Goal: Task Accomplishment & Management: Manage account settings

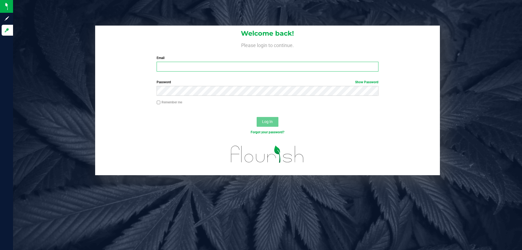
click at [295, 71] on input "Email" at bounding box center [268, 67] width 222 height 10
type input "Egibbins@liveparallel.com"
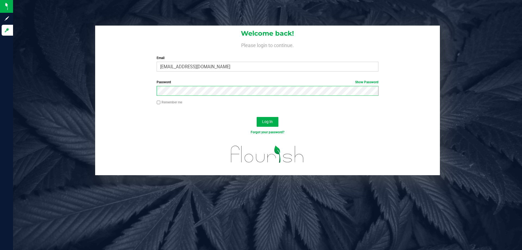
click at [257, 117] on button "Log In" at bounding box center [268, 122] width 22 height 10
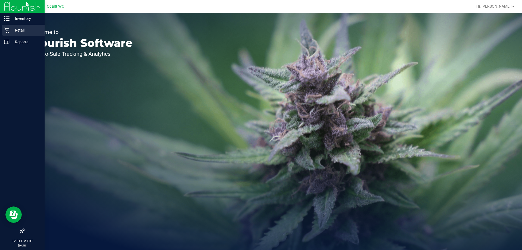
click at [18, 35] on div "Retail" at bounding box center [23, 30] width 43 height 11
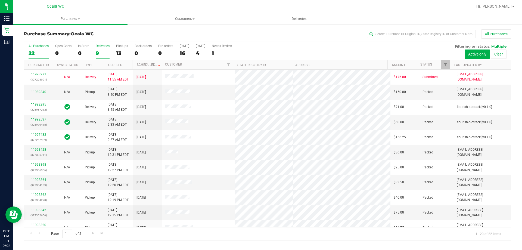
click at [96, 44] on div "Deliveries" at bounding box center [103, 46] width 14 height 4
click at [0, 0] on input "Deliveries 9" at bounding box center [0, 0] width 0 height 0
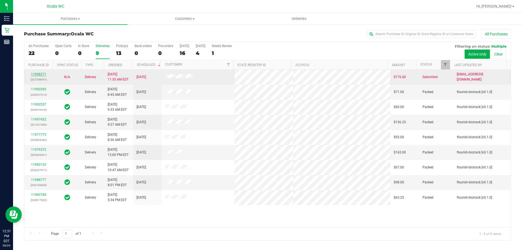
click at [34, 74] on link "11998271" at bounding box center [38, 74] width 15 height 4
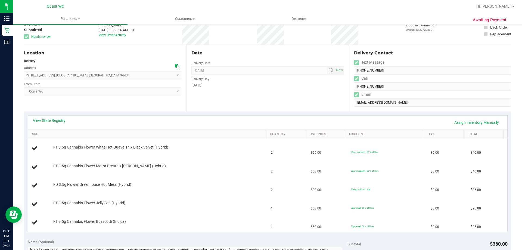
scroll to position [27, 0]
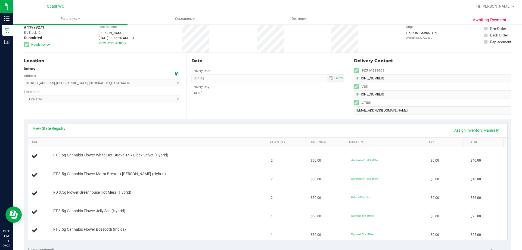
click at [59, 129] on link "View State Registry" at bounding box center [49, 128] width 33 height 5
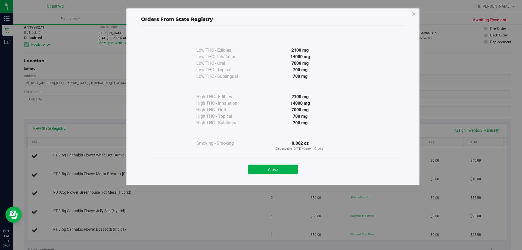
click at [280, 162] on div "Close" at bounding box center [273, 168] width 248 height 14
drag, startPoint x: 279, startPoint y: 167, endPoint x: 275, endPoint y: 167, distance: 3.8
click at [278, 167] on button "Close" at bounding box center [273, 170] width 50 height 10
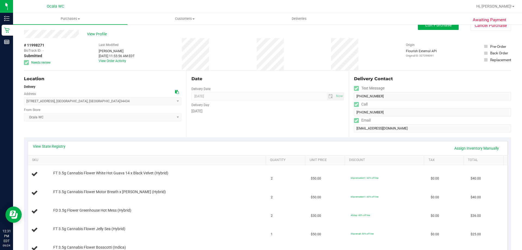
scroll to position [0, 0]
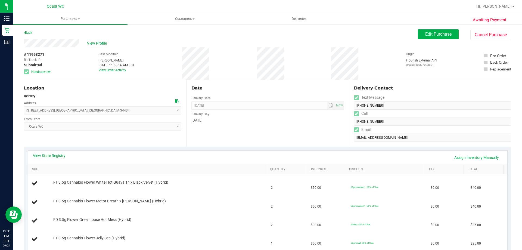
click at [235, 43] on div "View Profile" at bounding box center [221, 43] width 394 height 8
click at [193, 63] on div "# 11998271 BioTrack ID: - Submitted Needs review Last Modified John Laughlin Se…" at bounding box center [268, 63] width 488 height 32
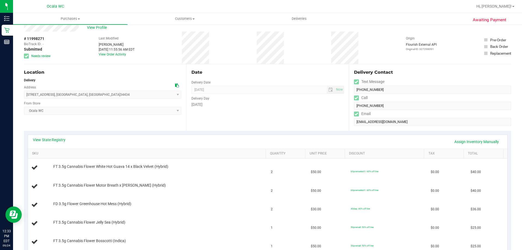
scroll to position [2, 0]
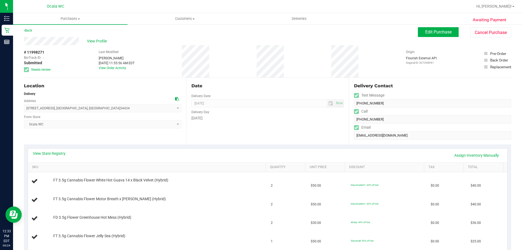
click at [374, 38] on div "View Profile" at bounding box center [221, 41] width 394 height 8
click at [168, 34] on div "Back Edit Purchase Cancel Purchase" at bounding box center [268, 32] width 488 height 10
click at [433, 35] on button "Edit Purchase" at bounding box center [438, 32] width 41 height 10
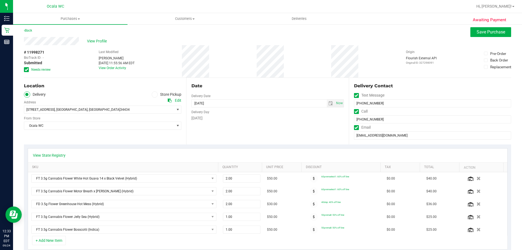
click at [26, 70] on icon at bounding box center [27, 70] width 4 height 0
click at [0, 0] on input "Needs review" at bounding box center [0, 0] width 0 height 0
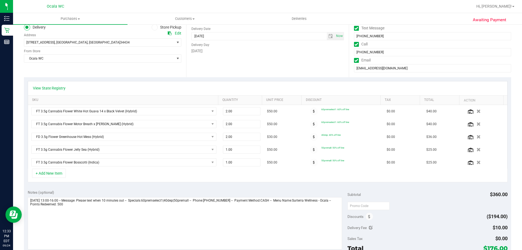
scroll to position [111, 0]
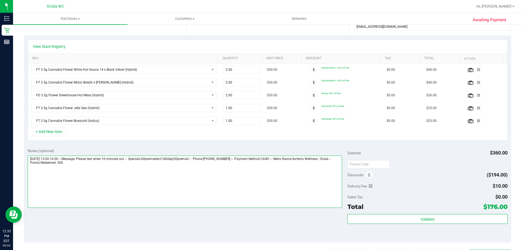
click at [276, 180] on textarea at bounding box center [185, 182] width 315 height 52
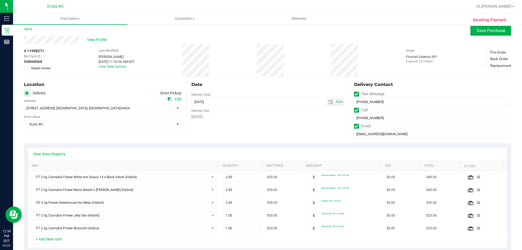
scroll to position [0, 0]
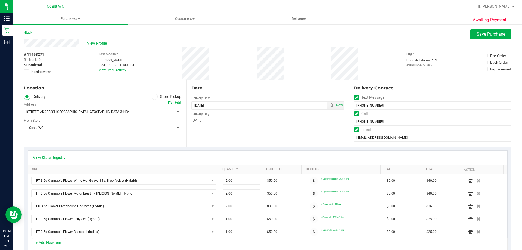
click at [323, 68] on div "# 11998271 BioTrack ID: - Submitted Needs review Last Modified John Laughlin Se…" at bounding box center [268, 63] width 488 height 32
click at [335, 144] on div "Date Delivery Date 09/26/2025 Now 09/26/2025 08:00 AM Now Delivery Day Friday" at bounding box center [267, 113] width 162 height 67
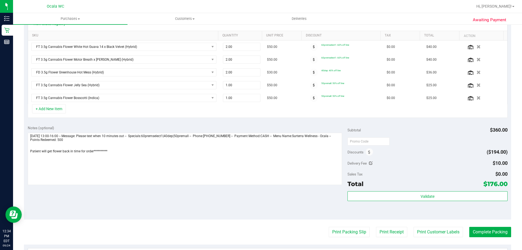
scroll to position [135, 0]
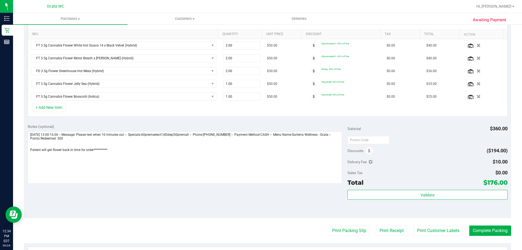
click at [268, 115] on div "+ Add New Item" at bounding box center [268, 110] width 480 height 14
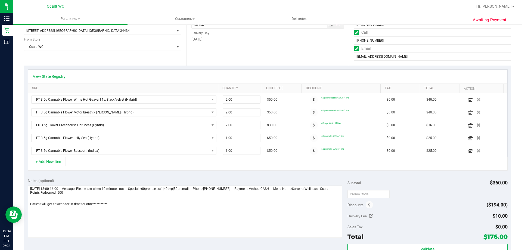
scroll to position [81, 0]
click at [65, 200] on textarea at bounding box center [185, 212] width 315 height 52
click at [29, 204] on textarea at bounding box center [185, 212] width 315 height 52
type textarea "**********"
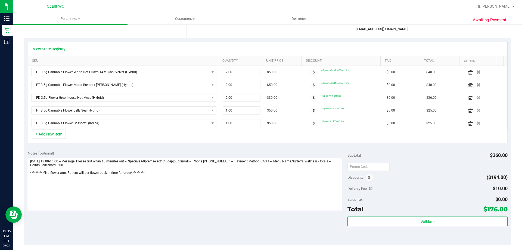
scroll to position [109, 0]
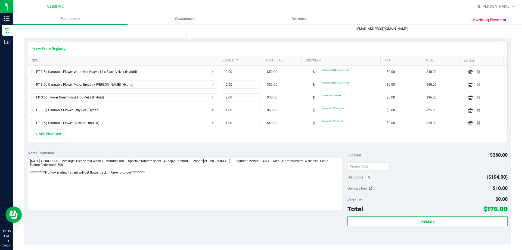
click at [167, 152] on div "Notes (optional)" at bounding box center [188, 152] width 320 height 5
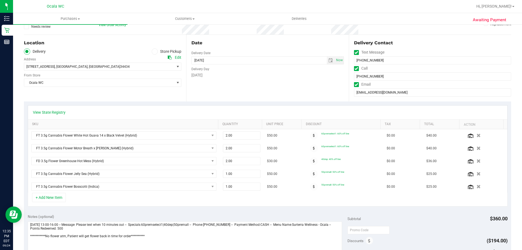
scroll to position [2, 0]
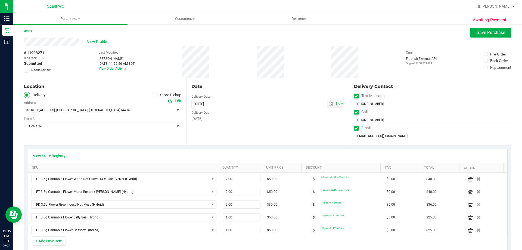
click at [452, 60] on div "# 11998271 BioTrack ID: - Submitted Needs review Last Modified John Laughlin Se…" at bounding box center [268, 62] width 488 height 32
click at [381, 37] on div "Back Save Purchase" at bounding box center [268, 33] width 488 height 10
click at [481, 34] on span "Save Purchase" at bounding box center [491, 32] width 29 height 5
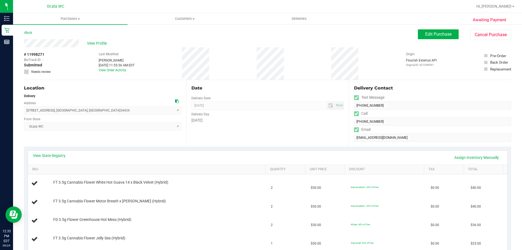
click at [373, 41] on div "View Profile" at bounding box center [221, 43] width 394 height 8
click at [144, 31] on div "Back Edit Purchase Cancel Purchase" at bounding box center [268, 34] width 488 height 10
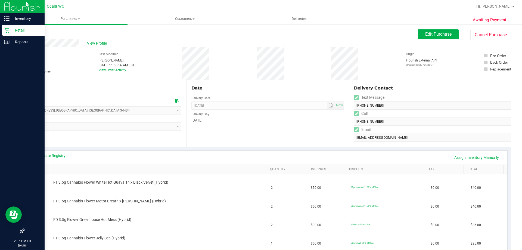
click at [8, 30] on icon at bounding box center [6, 29] width 5 height 5
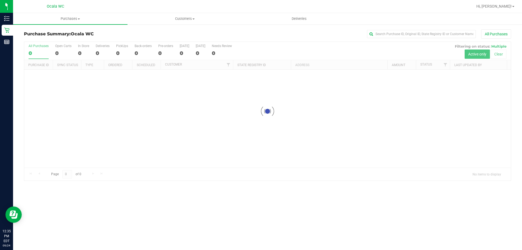
click at [249, 34] on div "All Purchases" at bounding box center [348, 33] width 325 height 9
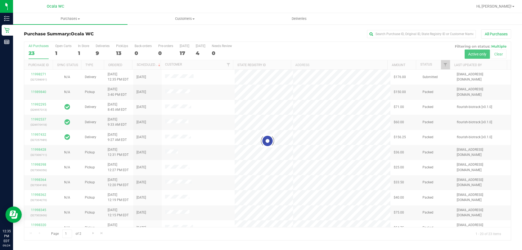
click at [255, 32] on div "All Purchases" at bounding box center [348, 33] width 325 height 9
click at [97, 53] on div at bounding box center [267, 141] width 487 height 198
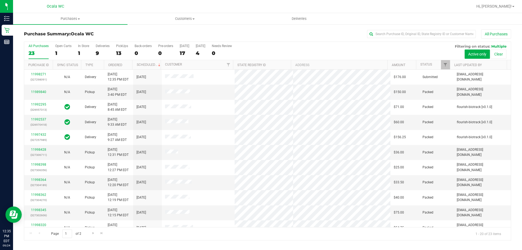
click at [97, 53] on div "9" at bounding box center [103, 53] width 14 height 6
click at [0, 0] on input "Deliveries 9" at bounding box center [0, 0] width 0 height 0
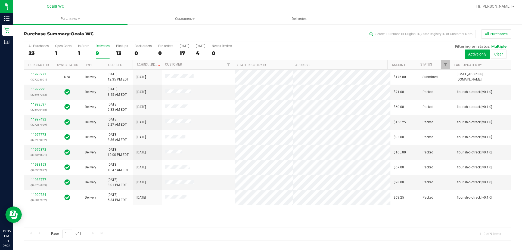
click at [386, 209] on div "11998271 (327298091) N/A Delivery 9/24/2025 12:35 PM EDT 9/26/2025 $176.00 Subm…" at bounding box center [267, 149] width 487 height 158
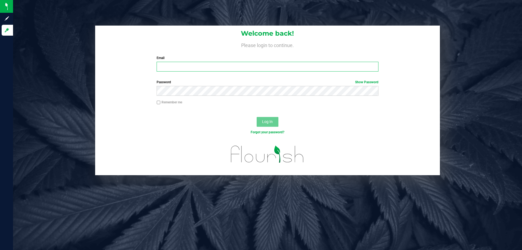
click at [252, 64] on input "Email" at bounding box center [268, 67] width 222 height 10
type input "Egibbins@liveparallel.com"
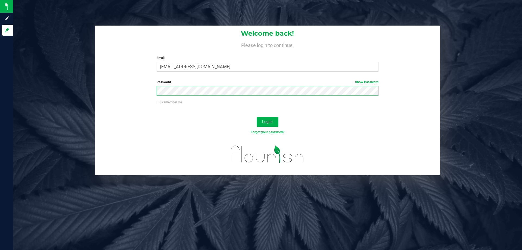
click at [257, 117] on button "Log In" at bounding box center [268, 122] width 22 height 10
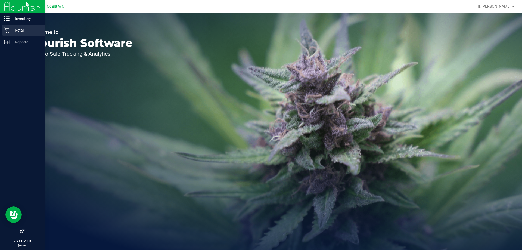
click at [15, 30] on p "Retail" at bounding box center [26, 30] width 33 height 7
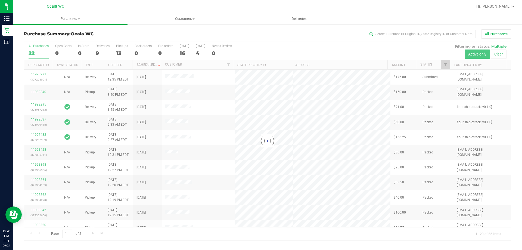
click at [118, 36] on h3 "Purchase Summary: Ocala WC" at bounding box center [105, 34] width 162 height 5
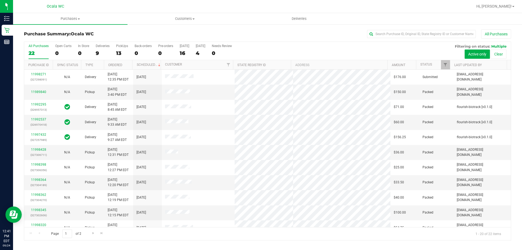
click at [116, 40] on div "Purchase Summary: Ocala WC All Purchases" at bounding box center [268, 35] width 488 height 12
click at [106, 48] on label "Deliveries 9" at bounding box center [103, 51] width 14 height 15
click at [0, 0] on input "Deliveries 9" at bounding box center [0, 0] width 0 height 0
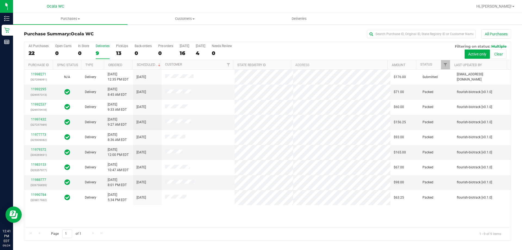
click at [270, 37] on div "All Purchases" at bounding box center [348, 33] width 325 height 9
click at [409, 214] on div "11998271 (327298091) N/A Delivery 9/24/2025 12:35 PM EDT 9/26/2025 $176.00 Subm…" at bounding box center [267, 149] width 487 height 158
click at [306, 18] on span "Deliveries" at bounding box center [300, 18] width 30 height 5
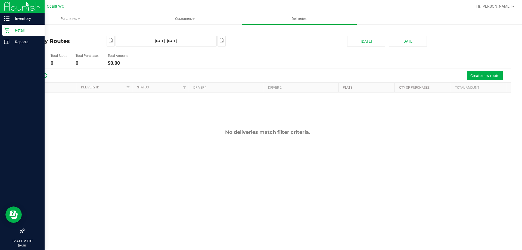
click at [8, 28] on icon at bounding box center [6, 29] width 5 height 5
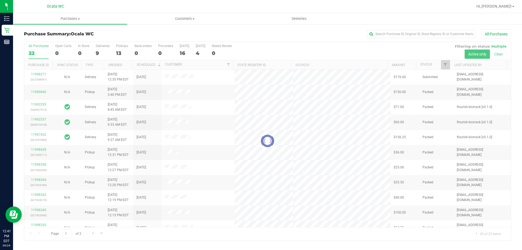
click at [101, 45] on div at bounding box center [267, 141] width 487 height 198
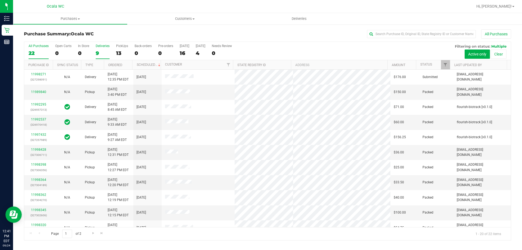
click at [99, 48] on label "Deliveries 9" at bounding box center [103, 51] width 14 height 15
click at [0, 0] on input "Deliveries 9" at bounding box center [0, 0] width 0 height 0
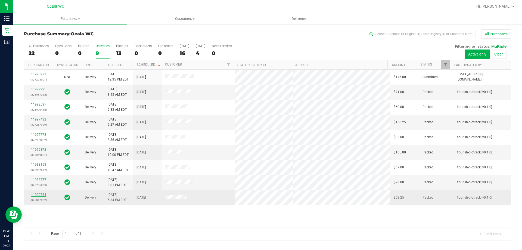
click at [39, 194] on link "11990784" at bounding box center [38, 195] width 15 height 4
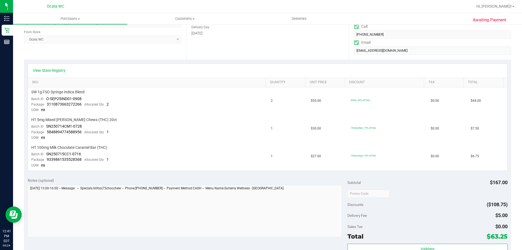
scroll to position [54, 0]
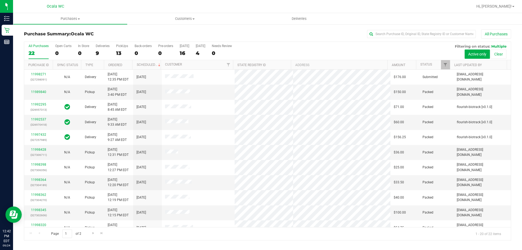
click at [100, 47] on div "Deliveries" at bounding box center [103, 46] width 14 height 4
click at [0, 0] on input "Deliveries 9" at bounding box center [0, 0] width 0 height 0
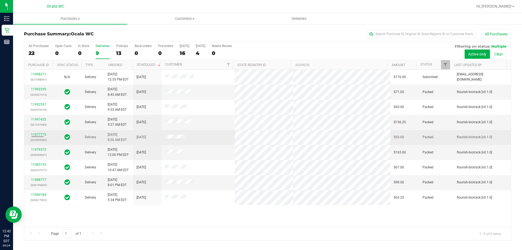
click at [68, 140] on icon at bounding box center [67, 137] width 6 height 7
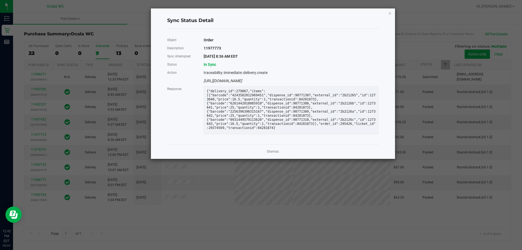
drag, startPoint x: 391, startPoint y: 12, endPoint x: 328, endPoint y: 0, distance: 63.5
click at [390, 12] on icon "Close" at bounding box center [390, 13] width 4 height 7
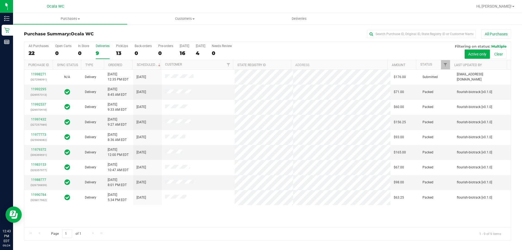
click at [164, 35] on h3 "Purchase Summary: Ocala WC" at bounding box center [105, 34] width 162 height 5
click at [304, 21] on uib-tab-heading "Deliveries" at bounding box center [299, 18] width 115 height 11
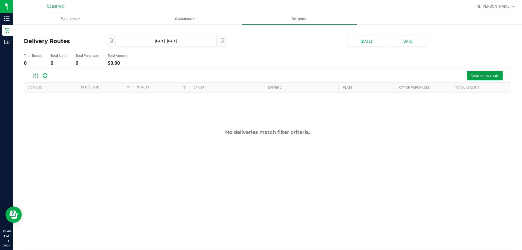
click at [491, 76] on span "Create new route" at bounding box center [485, 75] width 29 height 4
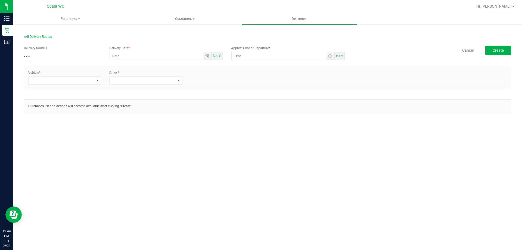
click at [219, 57] on span "[DATE]" at bounding box center [217, 55] width 8 height 3
type input "[DATE]"
click at [332, 56] on span "Toggle time list" at bounding box center [330, 56] width 4 height 4
click at [242, 124] on span "1" at bounding box center [243, 124] width 2 height 4
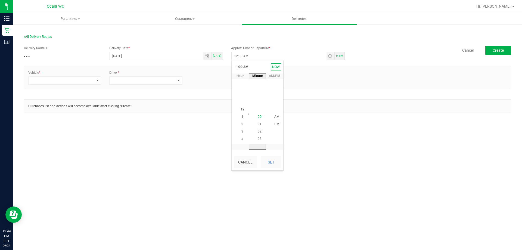
click at [260, 117] on li "00" at bounding box center [259, 116] width 13 height 7
click at [259, 130] on span "10" at bounding box center [260, 132] width 4 height 4
click at [275, 123] on span "PM" at bounding box center [277, 124] width 5 height 4
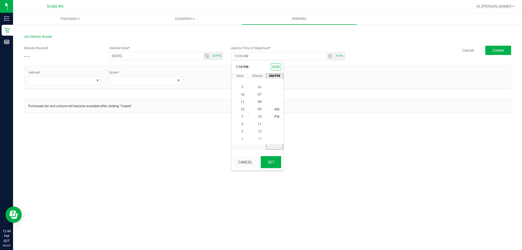
click at [273, 161] on button "Set" at bounding box center [271, 162] width 20 height 12
type input "1:10 PM"
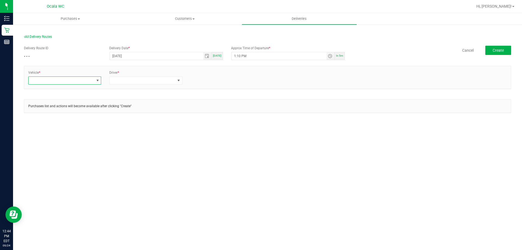
click at [97, 79] on span at bounding box center [98, 80] width 4 height 4
type input "rog"
click at [73, 100] on li "FL-ROGUE-01" at bounding box center [65, 103] width 72 height 9
click at [134, 81] on span at bounding box center [143, 81] width 66 height 8
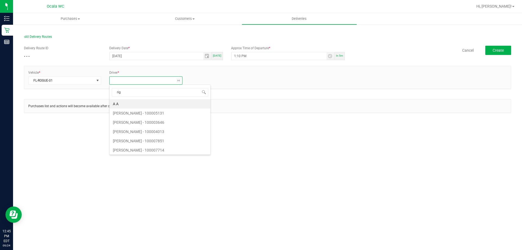
type input "rigs"
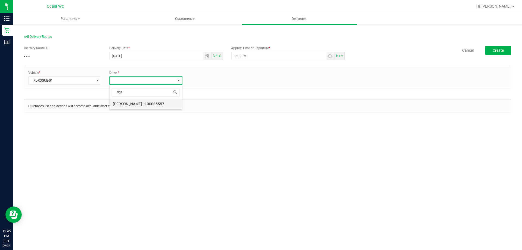
click at [145, 105] on li "Nicolette Rigsby - 100005557" at bounding box center [146, 103] width 72 height 9
click at [198, 81] on link "+ Add Driver" at bounding box center [200, 79] width 18 height 4
click at [203, 82] on span at bounding box center [224, 81] width 66 height 8
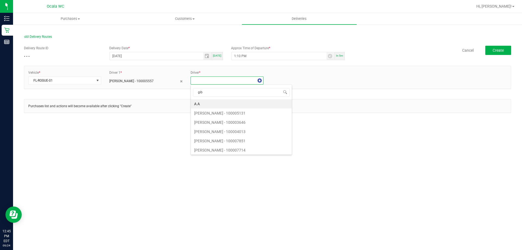
type input "gibb"
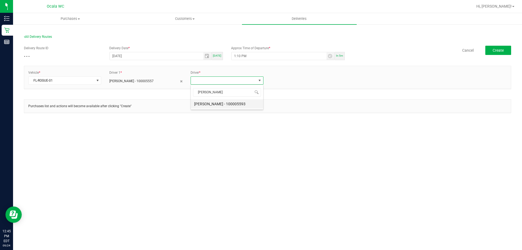
click at [226, 102] on li "Elijah Gibbins - 100005593" at bounding box center [227, 103] width 72 height 9
click at [507, 48] on button "Create" at bounding box center [499, 50] width 26 height 9
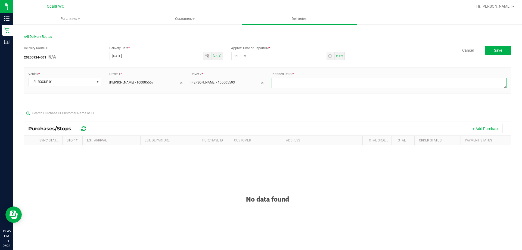
click at [288, 82] on textarea at bounding box center [389, 83] width 235 height 10
type textarea "Ocala drives to PTS"
click at [504, 49] on button "Save" at bounding box center [499, 50] width 26 height 9
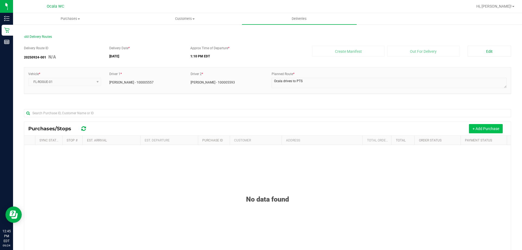
click at [472, 127] on button "+ Add Purchase" at bounding box center [486, 128] width 34 height 9
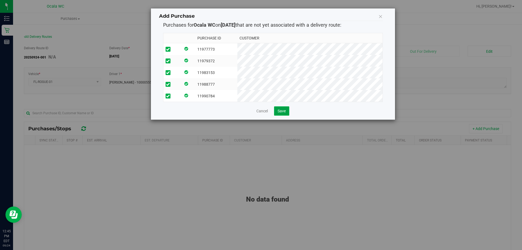
click at [285, 113] on span "Save" at bounding box center [282, 111] width 8 height 4
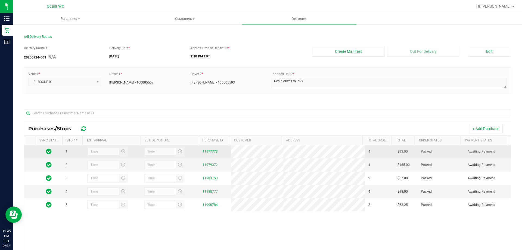
click at [121, 152] on div at bounding box center [107, 151] width 41 height 9
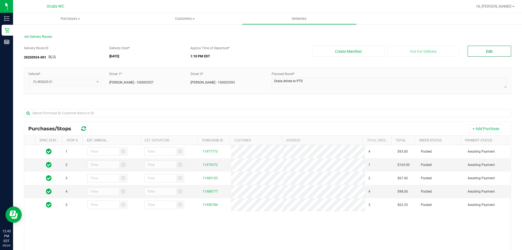
click at [481, 55] on button "Edit" at bounding box center [490, 51] width 44 height 11
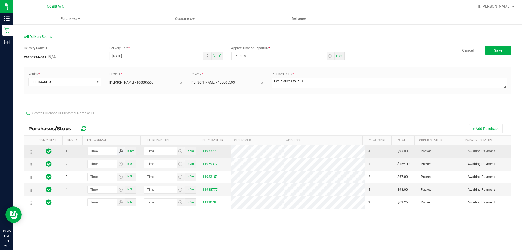
click at [121, 150] on span "Toggle time list" at bounding box center [121, 151] width 4 height 4
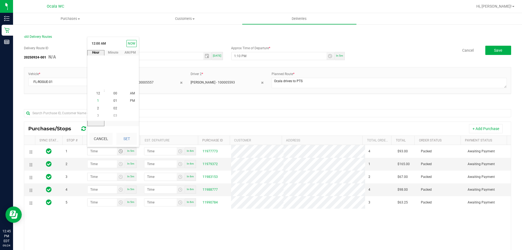
click at [97, 100] on span "1" at bounding box center [98, 101] width 2 height 4
click at [114, 100] on span "25" at bounding box center [115, 101] width 4 height 4
click at [131, 100] on span "PM" at bounding box center [132, 101] width 5 height 4
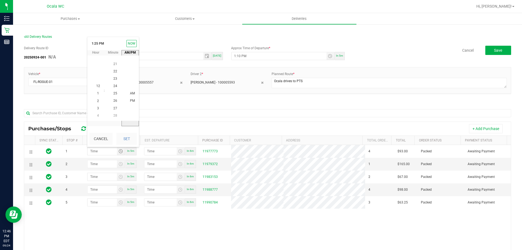
scroll to position [7, 0]
click at [132, 139] on button "Set" at bounding box center [126, 139] width 20 height 12
type input "1:25 PM"
type input "1:26 PM"
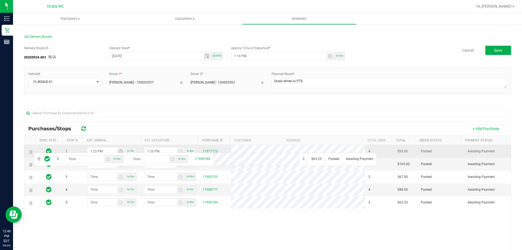
drag, startPoint x: 32, startPoint y: 205, endPoint x: 33, endPoint y: 151, distance: 53.6
type input "hour:minute AM"
click at [95, 152] on input "hour:minute AM" at bounding box center [103, 151] width 30 height 8
click at [122, 151] on span "Toggle time list" at bounding box center [121, 151] width 8 height 8
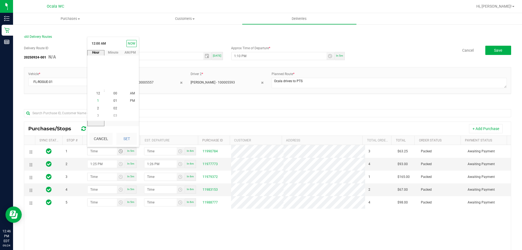
click at [97, 100] on span "1" at bounding box center [98, 101] width 2 height 4
click at [113, 100] on span "25" at bounding box center [115, 101] width 4 height 4
click at [133, 101] on li "PM" at bounding box center [132, 100] width 13 height 7
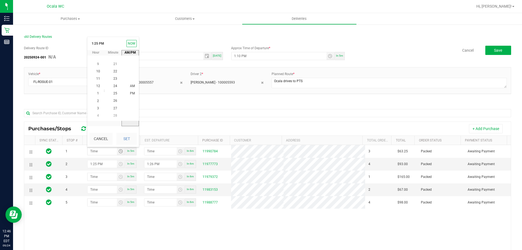
click at [128, 144] on button "Set" at bounding box center [126, 139] width 20 height 12
type input "1:25 PM"
type input "1:26 PM"
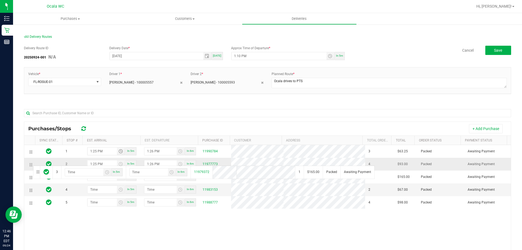
drag, startPoint x: 32, startPoint y: 178, endPoint x: 32, endPoint y: 165, distance: 13.3
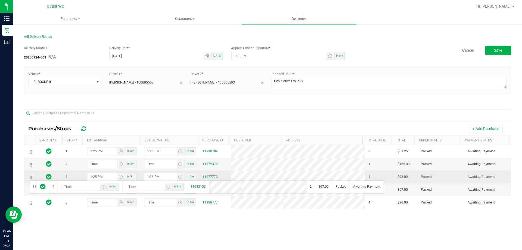
drag, startPoint x: 28, startPoint y: 190, endPoint x: 29, endPoint y: 176, distance: 13.6
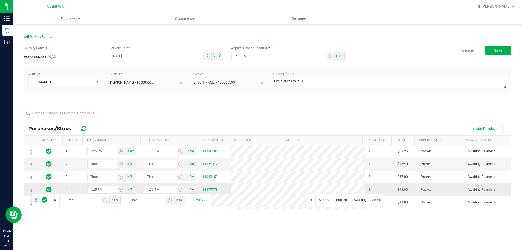
drag, startPoint x: 31, startPoint y: 204, endPoint x: 31, endPoint y: 192, distance: 12.0
drag, startPoint x: 31, startPoint y: 203, endPoint x: 30, endPoint y: 188, distance: 15.3
drag, startPoint x: 32, startPoint y: 204, endPoint x: 32, endPoint y: 191, distance: 13.3
click at [119, 165] on span "Toggle time list" at bounding box center [121, 164] width 4 height 4
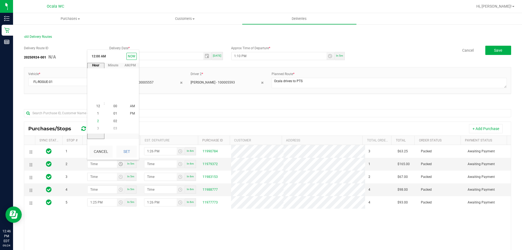
click at [99, 121] on li "2" at bounding box center [98, 121] width 13 height 7
click at [113, 105] on span "00" at bounding box center [115, 106] width 4 height 4
click at [131, 115] on span "PM" at bounding box center [132, 114] width 5 height 4
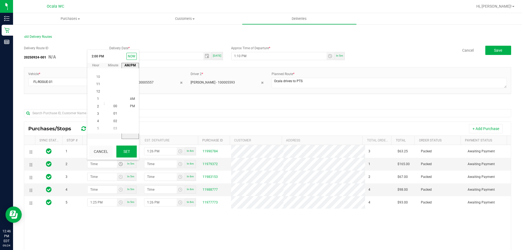
click at [127, 152] on button "Set" at bounding box center [126, 152] width 20 height 12
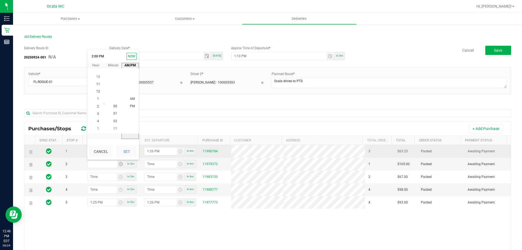
type input "2:00 PM"
type input "2:01 PM"
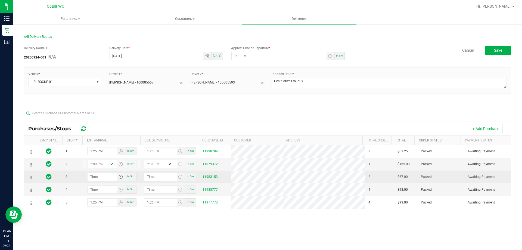
click at [119, 177] on span "Toggle time list" at bounding box center [121, 177] width 4 height 4
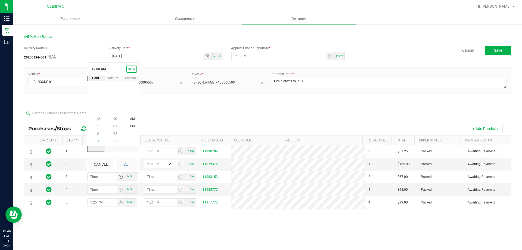
scroll to position [0, 0]
click at [98, 134] on li "2" at bounding box center [98, 133] width 13 height 7
click at [114, 111] on span "30" at bounding box center [115, 112] width 4 height 4
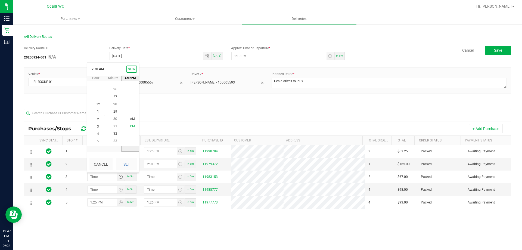
click at [130, 125] on span "PM" at bounding box center [132, 127] width 5 height 4
click at [128, 159] on button "Set" at bounding box center [126, 164] width 20 height 12
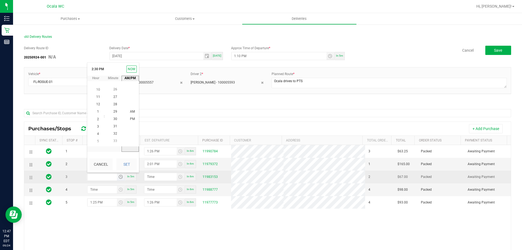
type input "2:30 PM"
type input "2:31 PM"
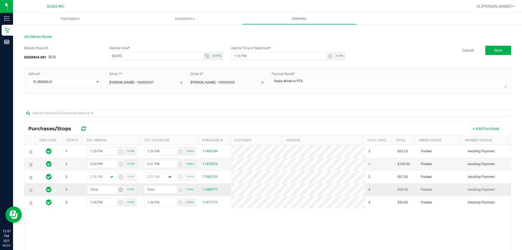
click at [120, 192] on span "Toggle time list" at bounding box center [121, 189] width 4 height 4
click at [97, 147] on span "2" at bounding box center [98, 147] width 2 height 4
click at [115, 122] on li "50" at bounding box center [115, 124] width 13 height 7
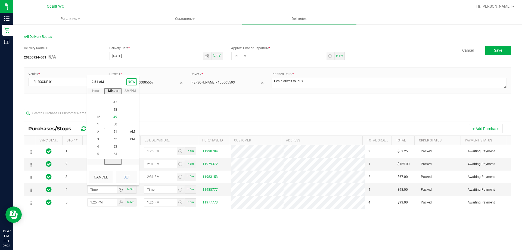
scroll to position [370, 0]
click at [131, 139] on span "PM" at bounding box center [132, 139] width 5 height 4
click at [125, 176] on button "Set" at bounding box center [126, 177] width 20 height 12
type input "2:50 PM"
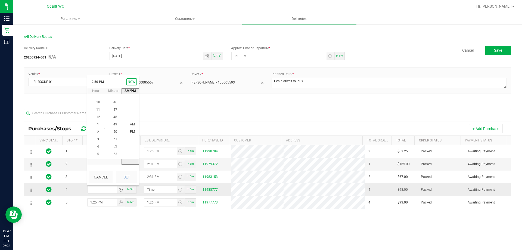
type input "2:51 PM"
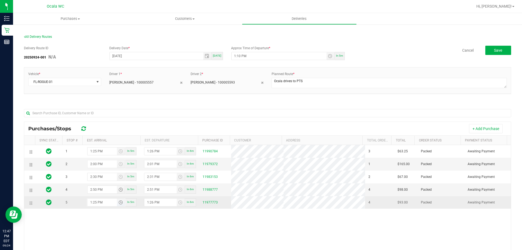
click at [119, 205] on span "Toggle time list" at bounding box center [121, 203] width 8 height 8
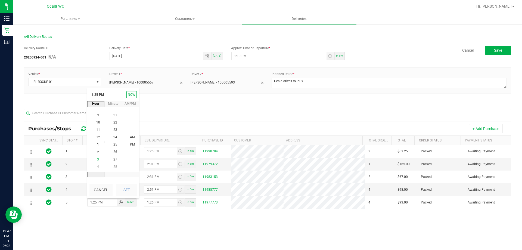
click at [97, 160] on span "3" at bounding box center [98, 160] width 2 height 4
click at [115, 145] on span "15" at bounding box center [115, 145] width 4 height 4
click at [130, 144] on span "PM" at bounding box center [132, 145] width 5 height 4
click at [127, 191] on button "Set" at bounding box center [126, 190] width 20 height 12
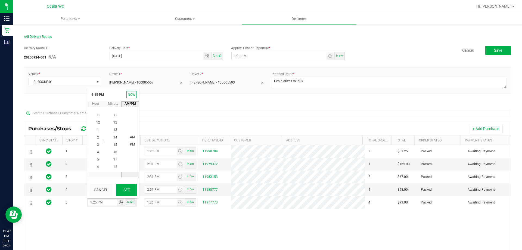
type input "3:15 PM"
type input "3:16 PM"
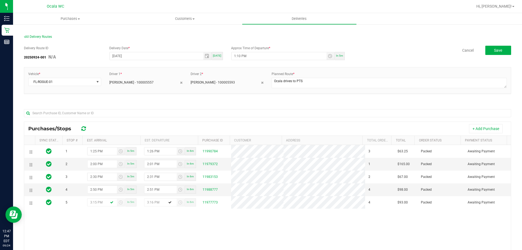
click at [174, 225] on div "1 1:25 PM In 5m 1:26 PM In 6m 11990784 3 $63.25 Packed Awaiting Payment 2 2:00 …" at bounding box center [267, 224] width 487 height 158
click at [196, 234] on div "1 1:25 PM In 5m 1:26 PM In 6m 11990784 3 $63.25 Packed Awaiting Payment 2 2:00 …" at bounding box center [267, 224] width 487 height 158
click at [494, 50] on span "Save" at bounding box center [498, 50] width 8 height 4
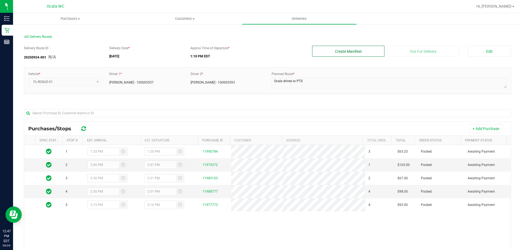
click at [364, 53] on button "Create Manifest" at bounding box center [348, 51] width 72 height 11
click at [273, 50] on div "Approx Time of Departure * 1:10 PM EDT" at bounding box center [247, 53] width 122 height 15
click at [290, 47] on div "Approx Time of Departure * 1:10 PM EDT" at bounding box center [247, 53] width 122 height 15
click at [258, 218] on div "1 1:25 PM 1:26 PM 11990784 3 $63.25 Packed Awaiting Payment 2 2:00 PM 2:01 PM 1…" at bounding box center [267, 224] width 487 height 158
drag, startPoint x: 284, startPoint y: 216, endPoint x: 235, endPoint y: 213, distance: 49.1
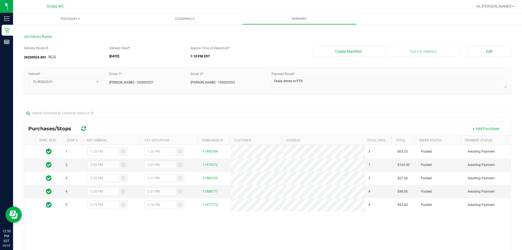
click at [284, 216] on div "1 1:25 PM 1:26 PM 11990784 3 $63.25 Packed Awaiting Payment 2 2:00 PM 2:01 PM 1…" at bounding box center [267, 224] width 487 height 158
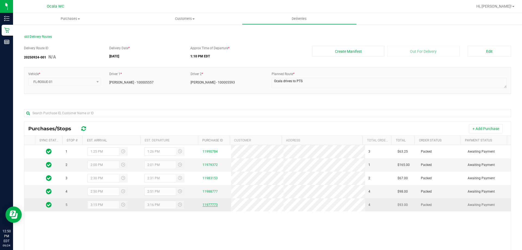
click at [211, 204] on link "11977773" at bounding box center [210, 205] width 15 height 4
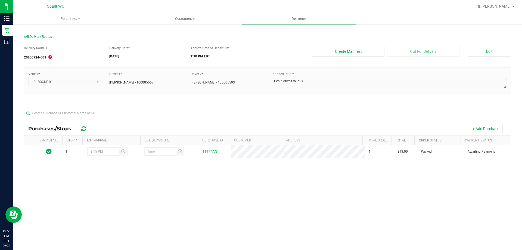
drag, startPoint x: 147, startPoint y: 35, endPoint x: 141, endPoint y: 37, distance: 6.7
click at [148, 35] on div "All Delivery Routes" at bounding box center [268, 37] width 488 height 7
click at [488, 53] on button "Edit" at bounding box center [490, 51] width 44 height 11
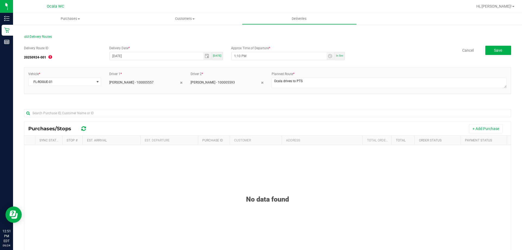
click at [374, 30] on section "All Delivery Routes Delivery Route ID 20250924-001 Delivery Date * 09/24/2025 T…" at bounding box center [268, 177] width 488 height 296
click at [463, 51] on link "Cancel" at bounding box center [468, 50] width 11 height 5
click at [50, 35] on span "All Delivery Routes" at bounding box center [38, 37] width 28 height 4
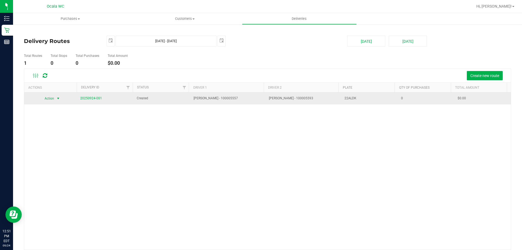
click at [53, 100] on span "Action" at bounding box center [47, 99] width 15 height 8
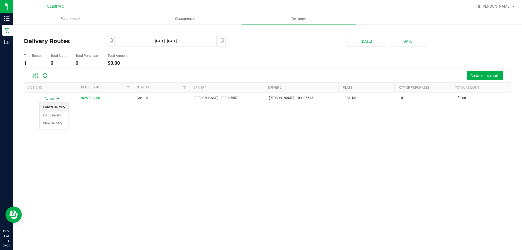
click at [60, 107] on li "Cancel Delivery" at bounding box center [54, 107] width 29 height 8
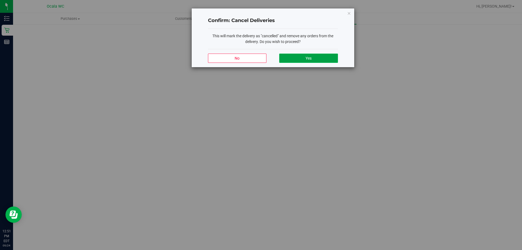
click at [318, 59] on button "Yes" at bounding box center [308, 58] width 59 height 9
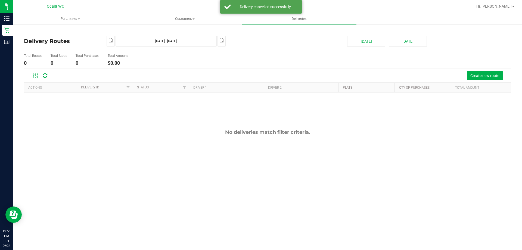
click at [324, 60] on ul "Total Routes 0 Total Stops 0 Total Purchases 0 Total Amount $0.00" at bounding box center [185, 59] width 324 height 17
click at [485, 74] on span "Create new route" at bounding box center [485, 75] width 29 height 4
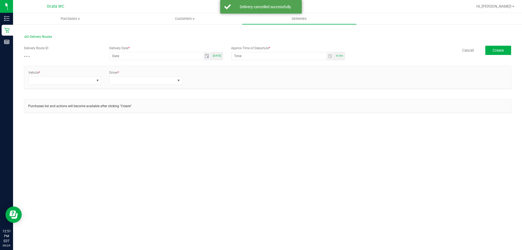
click at [211, 56] on span "Toggle calendar" at bounding box center [208, 56] width 8 height 8
drag, startPoint x: 230, startPoint y: 41, endPoint x: 223, endPoint y: 54, distance: 14.7
click at [230, 41] on div "All Delivery Routes" at bounding box center [268, 37] width 488 height 7
click at [217, 60] on div "Delivery Route ID - - - Delivery Date * Today Approx Time of Departure * In 5m …" at bounding box center [268, 53] width 488 height 15
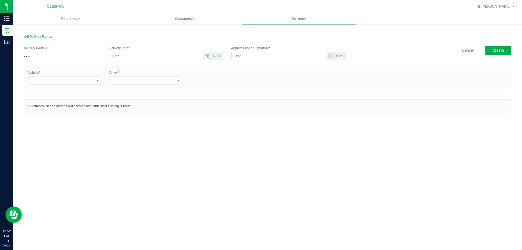
click at [218, 58] on div "[DATE]" at bounding box center [217, 56] width 11 height 8
type input "[DATE]"
click at [342, 55] on span "In 5m" at bounding box center [339, 55] width 7 height 3
click at [326, 56] on input "12:57 PM" at bounding box center [279, 56] width 95 height 8
click at [330, 56] on span "Toggle time list" at bounding box center [330, 56] width 4 height 4
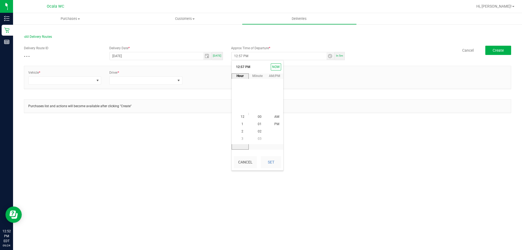
scroll to position [7, 0]
click at [243, 123] on li "1" at bounding box center [242, 124] width 13 height 7
click at [259, 108] on span "10" at bounding box center [260, 109] width 4 height 4
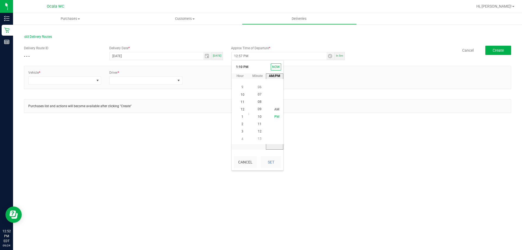
click at [275, 116] on span "PM" at bounding box center [277, 117] width 5 height 4
click at [275, 161] on button "Set" at bounding box center [271, 162] width 20 height 12
type input "1:10 PM"
click at [98, 81] on span at bounding box center [98, 80] width 4 height 4
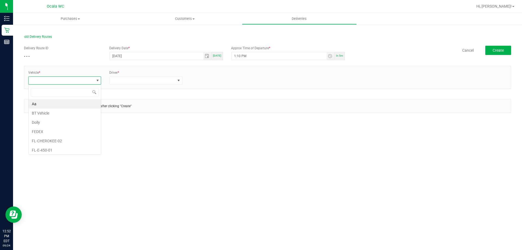
scroll to position [8, 73]
type input "rog"
click at [78, 103] on li "FL-ROGUE-01" at bounding box center [65, 103] width 72 height 9
click at [118, 81] on span at bounding box center [143, 81] width 66 height 8
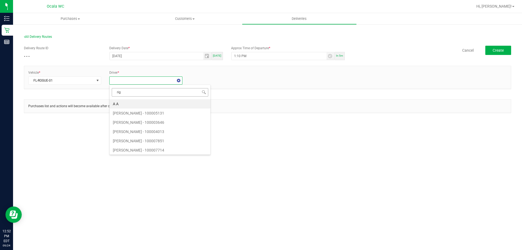
type input "rigs"
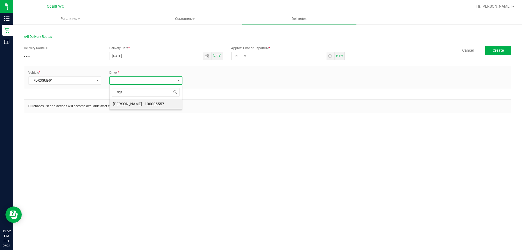
drag, startPoint x: 128, startPoint y: 102, endPoint x: 132, endPoint y: 102, distance: 3.3
click at [128, 102] on li "Nicolette Rigsby - 100005557" at bounding box center [146, 103] width 72 height 9
click at [205, 81] on link "+ Add Driver" at bounding box center [200, 79] width 18 height 4
click at [208, 85] on span at bounding box center [227, 80] width 73 height 8
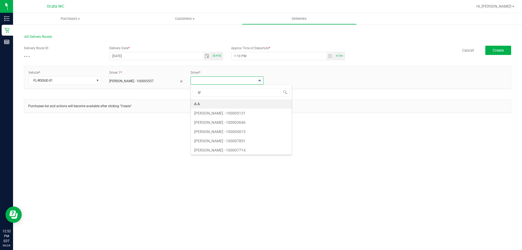
type input "gib"
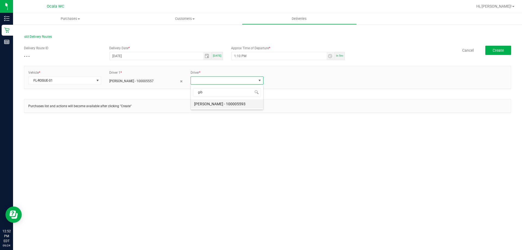
click at [233, 107] on li "Elijah Gibbins - 100005593" at bounding box center [227, 103] width 72 height 9
drag, startPoint x: 328, startPoint y: 69, endPoint x: 332, endPoint y: 68, distance: 4.0
click at [329, 69] on div "Vehicle * FL-ROGUE-01 Driver 1 * Nicolette Rigsby - 100005557 Driver 2 * Elijah…" at bounding box center [267, 77] width 487 height 23
click at [507, 50] on button "Create" at bounding box center [499, 50] width 26 height 9
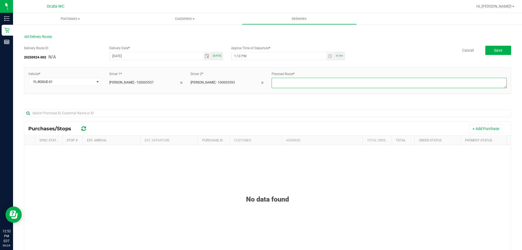
click at [304, 80] on textarea at bounding box center [389, 83] width 235 height 10
type textarea "Ocala drives to PTS"
click at [398, 45] on div "Delivery Route ID 20250924-002 N/A Delivery Date * 09/24/2025 Today Approx Time…" at bounding box center [268, 181] width 488 height 278
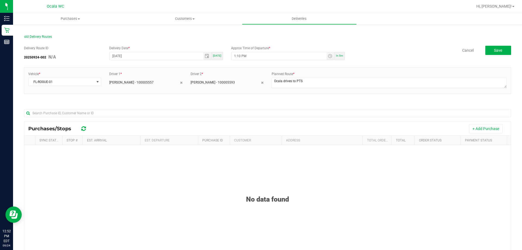
click at [467, 35] on div "All Delivery Routes" at bounding box center [268, 37] width 488 height 7
click at [493, 37] on div "All Delivery Routes" at bounding box center [268, 37] width 488 height 7
click at [492, 39] on div "All Delivery Routes" at bounding box center [268, 37] width 488 height 7
click at [494, 49] on span "Save" at bounding box center [498, 50] width 8 height 4
click at [494, 34] on section "All Delivery Routes Delivery Route ID 20250924-002 N/A Delivery Date * 09/24/20…" at bounding box center [268, 177] width 488 height 296
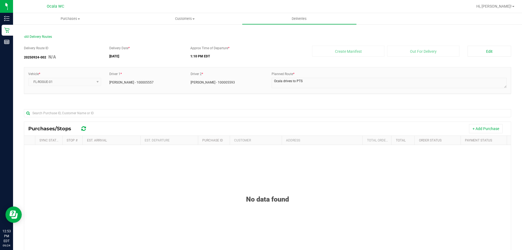
click at [256, 40] on div "All Delivery Routes" at bounding box center [268, 37] width 488 height 7
click at [229, 38] on div "All Delivery Routes" at bounding box center [268, 37] width 488 height 7
click at [255, 28] on div "All Delivery Routes Delivery Route ID 20250924-002 N/A Delivery Date * 09/24/20…" at bounding box center [267, 177] width 509 height 306
click at [390, 29] on div "All Delivery Routes Delivery Route ID 20250924-002 N/A Delivery Date * 09/24/20…" at bounding box center [267, 177] width 509 height 306
click at [478, 38] on div "All Delivery Routes" at bounding box center [268, 37] width 488 height 7
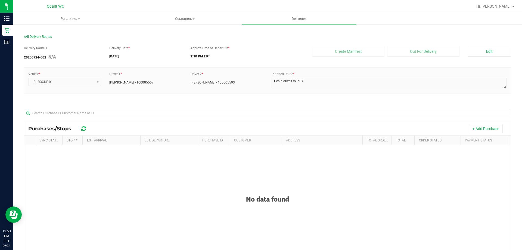
click at [284, 49] on div "Approx Time of Departure * 1:10 PM EDT" at bounding box center [247, 53] width 122 height 15
click at [330, 39] on div "All Delivery Routes" at bounding box center [268, 37] width 488 height 7
click at [355, 39] on div "All Delivery Routes" at bounding box center [268, 37] width 488 height 7
click at [330, 45] on div "Delivery Route ID 20250924-002 N/A Delivery Date * 09/24/2025 Approx Time of De…" at bounding box center [268, 181] width 488 height 278
click at [272, 46] on div "Approx Time of Departure * 1:10 PM EDT" at bounding box center [247, 53] width 122 height 15
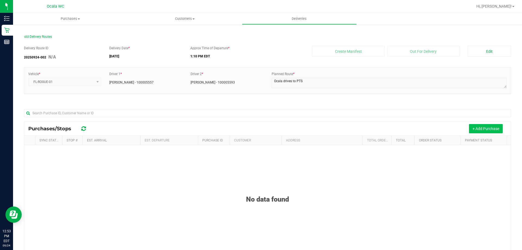
click at [475, 128] on button "+ Add Purchase" at bounding box center [486, 128] width 34 height 9
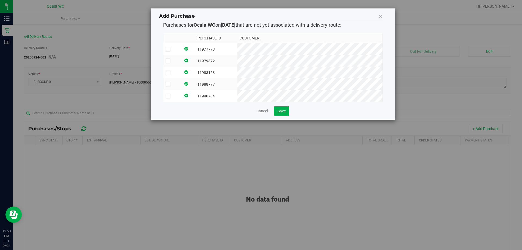
click at [238, 46] on td "11977773" at bounding box center [216, 49] width 42 height 12
click at [238, 61] on td "11979372" at bounding box center [216, 61] width 42 height 12
click at [238, 75] on td "11983153" at bounding box center [216, 73] width 42 height 12
click at [238, 81] on td "11988777" at bounding box center [216, 84] width 42 height 12
click at [238, 98] on td "11990784" at bounding box center [216, 96] width 42 height 12
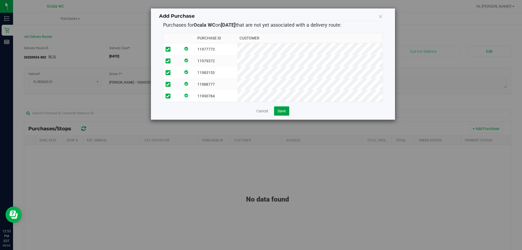
click at [279, 113] on span "Save" at bounding box center [282, 111] width 8 height 4
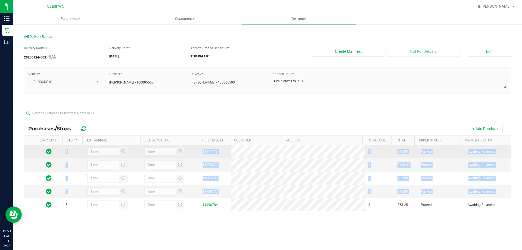
drag, startPoint x: 52, startPoint y: 203, endPoint x: 48, endPoint y: 152, distance: 50.8
click at [48, 152] on tbody "1 11977773 4 $93.00 Packed Awaiting Payment 2 11979372 1 $165.00 Packed Awaitin…" at bounding box center [267, 178] width 487 height 66
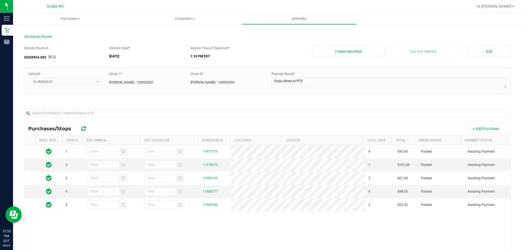
click at [140, 103] on div "Delivery Route ID 20250924-002 N/A Delivery Date * 09/24/2025 Approx Time of De…" at bounding box center [268, 181] width 488 height 278
click at [485, 45] on div "Delivery Route ID 20250924-002 N/A Delivery Date * 09/24/2025 Approx Time of De…" at bounding box center [268, 181] width 488 height 278
click at [484, 52] on button "Edit" at bounding box center [490, 51] width 44 height 11
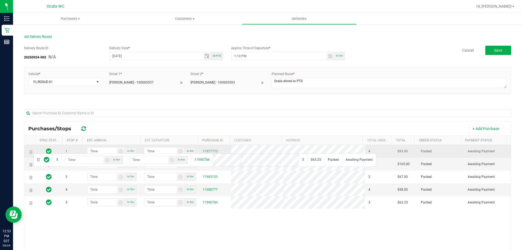
drag, startPoint x: 33, startPoint y: 204, endPoint x: 32, endPoint y: 152, distance: 52.2
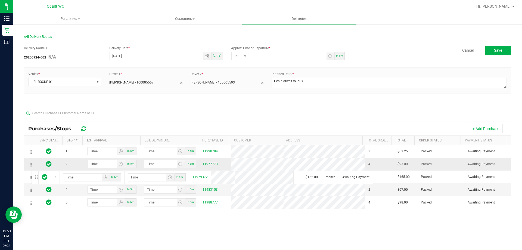
drag, startPoint x: 31, startPoint y: 178, endPoint x: 31, endPoint y: 164, distance: 14.4
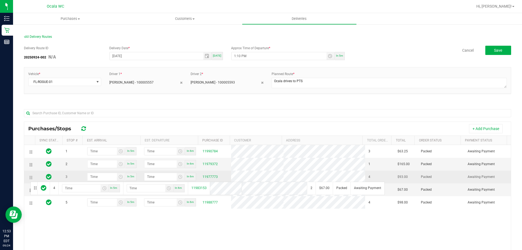
drag, startPoint x: 30, startPoint y: 187, endPoint x: 30, endPoint y: 178, distance: 8.2
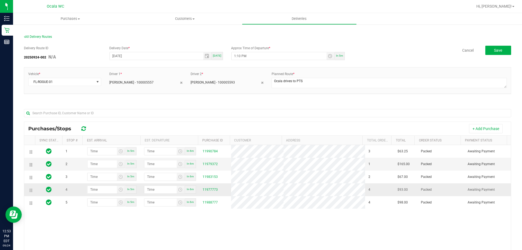
drag, startPoint x: 30, startPoint y: 203, endPoint x: 29, endPoint y: 190, distance: 12.6
click at [267, 224] on div "1 In 5m In 6m 11990784 3 $63.25 Packed Awaiting Payment 2 In 5m In 6m 11979372 …" at bounding box center [267, 224] width 487 height 158
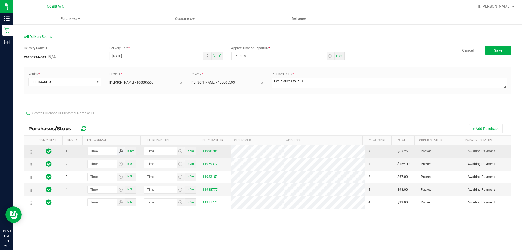
click at [121, 149] on span "Toggle time list" at bounding box center [121, 151] width 4 height 4
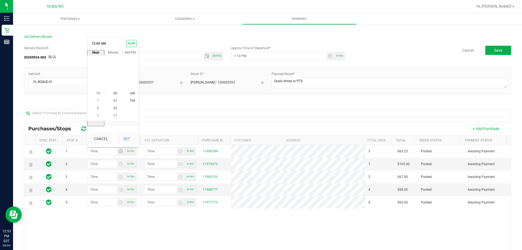
click at [97, 100] on span "1" at bounding box center [98, 101] width 2 height 4
click at [114, 101] on span "25" at bounding box center [115, 101] width 4 height 4
click at [127, 101] on li "PM" at bounding box center [132, 100] width 13 height 7
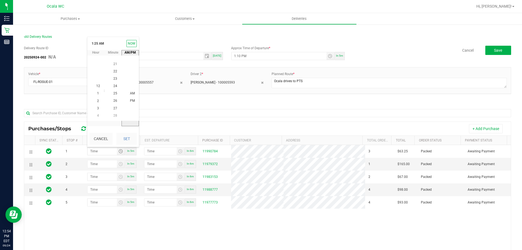
scroll to position [7, 0]
click at [126, 135] on button "Set" at bounding box center [126, 139] width 20 height 12
type input "1:25 PM"
type input "1:26 PM"
click at [176, 106] on div at bounding box center [268, 112] width 488 height 17
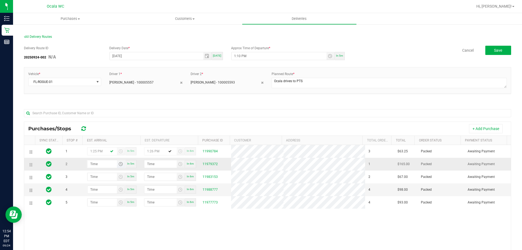
click at [120, 162] on span "Toggle time list" at bounding box center [121, 164] width 4 height 4
type input "hour:minute AM"
click at [120, 163] on span "Toggle time list" at bounding box center [121, 164] width 4 height 4
click at [97, 120] on span "2" at bounding box center [98, 121] width 2 height 4
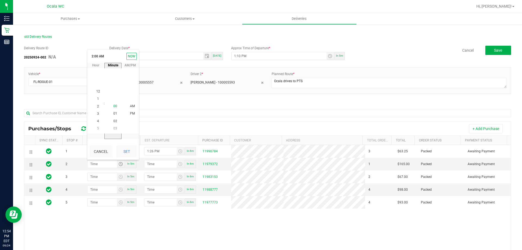
click at [113, 105] on span "00" at bounding box center [115, 106] width 4 height 4
click at [132, 112] on span "PM" at bounding box center [132, 114] width 5 height 4
click at [130, 150] on button "Set" at bounding box center [126, 152] width 20 height 12
type input "2:00 PM"
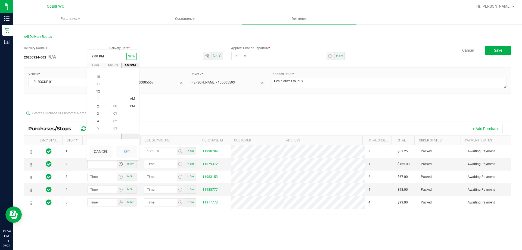
type input "2:01 PM"
click at [147, 125] on div "+ Add Purchase" at bounding box center [299, 128] width 415 height 9
click at [92, 40] on div "All Delivery Routes" at bounding box center [268, 37] width 488 height 7
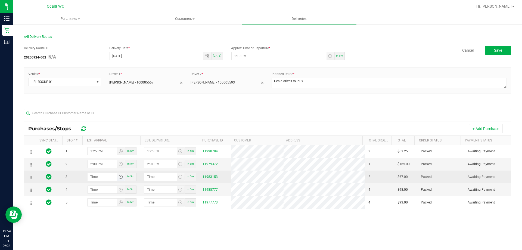
click at [119, 177] on span "Toggle time list" at bounding box center [121, 177] width 4 height 4
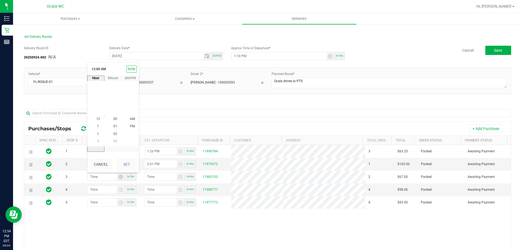
click at [97, 134] on span "2" at bounding box center [98, 134] width 2 height 4
type input "hour:minute AM"
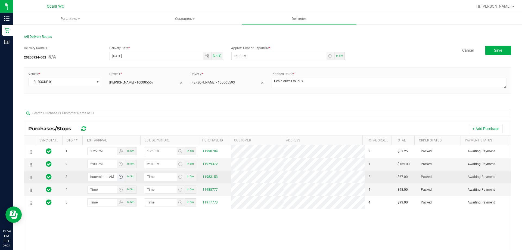
click at [121, 178] on span "Toggle time list" at bounding box center [121, 177] width 4 height 4
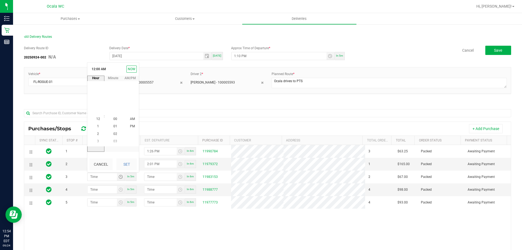
scroll to position [0, 0]
click at [97, 134] on span "2" at bounding box center [98, 134] width 2 height 4
click at [113, 103] on span "30" at bounding box center [115, 104] width 4 height 4
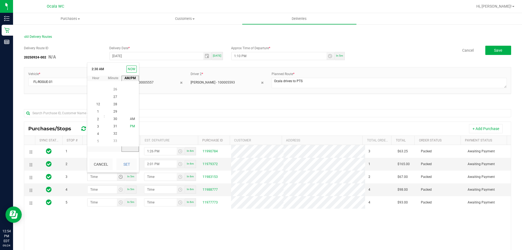
click at [130, 127] on span "PM" at bounding box center [132, 127] width 5 height 4
click at [125, 163] on button "Set" at bounding box center [126, 164] width 20 height 12
type input "2:30 PM"
type input "2:31 PM"
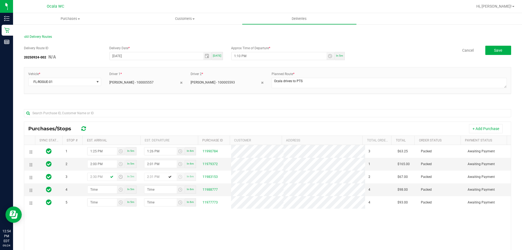
click at [182, 226] on div "1 1:25 PM In 5m 1:26 PM In 6m 11990784 3 $63.25 Packed Awaiting Payment 2 2:00 …" at bounding box center [267, 224] width 487 height 158
click at [119, 190] on span "Toggle time list" at bounding box center [121, 189] width 4 height 4
click at [97, 146] on span "2" at bounding box center [98, 147] width 2 height 4
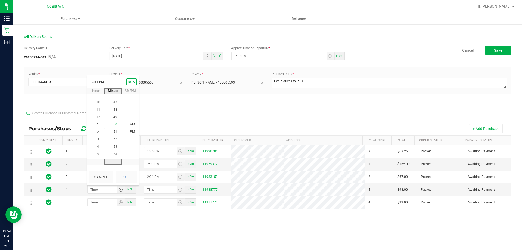
click at [114, 124] on span "50" at bounding box center [115, 125] width 4 height 4
click at [130, 133] on span "PM" at bounding box center [132, 132] width 5 height 4
click at [130, 130] on span "PM" at bounding box center [132, 132] width 5 height 4
click at [128, 177] on button "Set" at bounding box center [126, 177] width 20 height 12
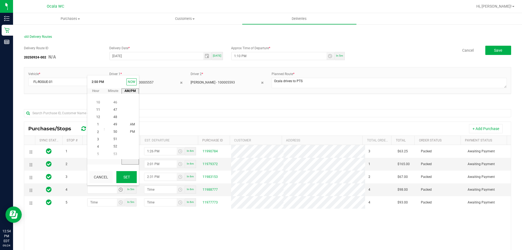
type input "2:50 PM"
type input "2:51 PM"
click at [151, 232] on div "1 1:25 PM In 5m 1:26 PM In 6m 11990784 3 $63.25 Packed Awaiting Payment 2 2:00 …" at bounding box center [267, 224] width 487 height 158
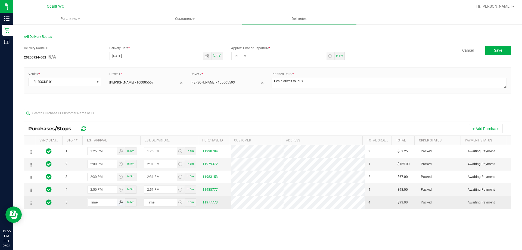
click at [119, 203] on span "Toggle time list" at bounding box center [121, 202] width 4 height 4
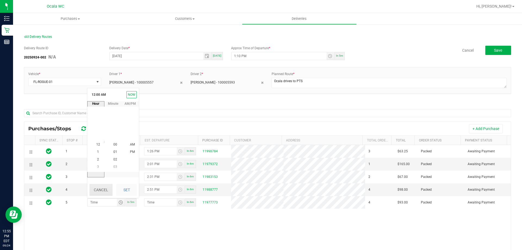
scroll to position [0, 0]
click at [97, 166] on span "3" at bounding box center [98, 167] width 2 height 4
click at [113, 144] on span "15" at bounding box center [115, 145] width 4 height 4
click at [130, 152] on span "PM" at bounding box center [132, 152] width 5 height 4
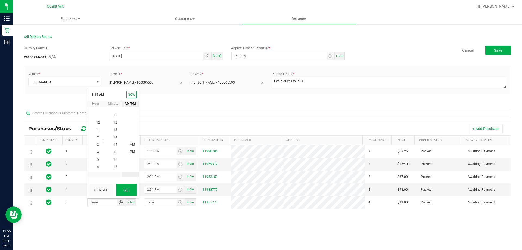
scroll to position [7, 0]
click at [124, 191] on button "Set" at bounding box center [126, 190] width 20 height 12
type input "3:15 PM"
type input "3:16 PM"
click at [176, 227] on div "1 1:25 PM In 5m 1:26 PM In 6m 11990784 3 $63.25 Packed Awaiting Payment 2 2:00 …" at bounding box center [267, 224] width 487 height 158
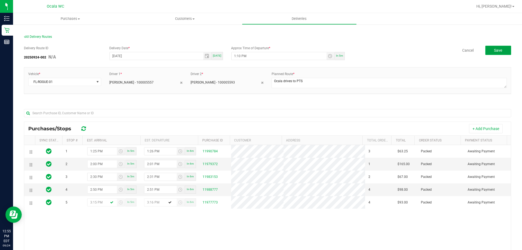
click at [493, 53] on button "Save" at bounding box center [499, 50] width 26 height 9
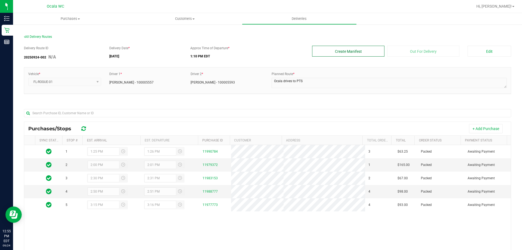
click at [352, 53] on button "Create Manifest" at bounding box center [348, 51] width 72 height 11
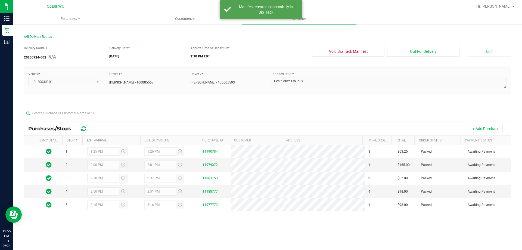
click at [412, 32] on section "All Delivery Routes Delivery Route ID 20250924-002 N/A Delivery Date * 09/24/20…" at bounding box center [268, 177] width 488 height 296
click at [415, 52] on button "Out For Delivery" at bounding box center [423, 51] width 72 height 11
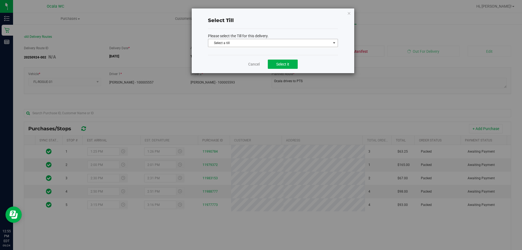
click at [269, 43] on span "Select a till" at bounding box center [269, 43] width 123 height 8
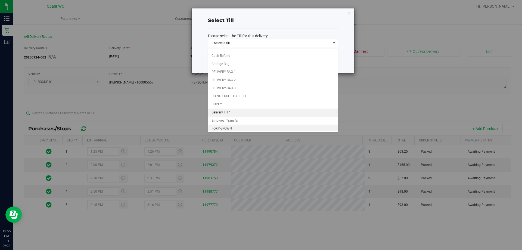
scroll to position [112, 0]
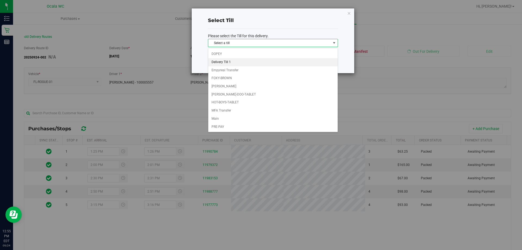
click at [230, 59] on li "Delivery Till 1" at bounding box center [273, 62] width 130 height 8
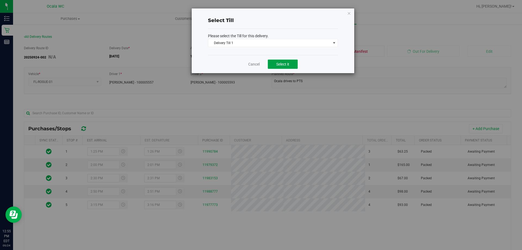
drag, startPoint x: 283, startPoint y: 61, endPoint x: 280, endPoint y: 63, distance: 3.2
click at [282, 62] on button "Select it" at bounding box center [283, 64] width 30 height 9
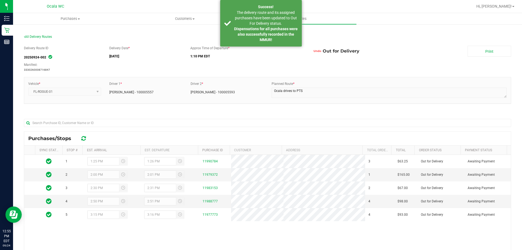
click at [336, 37] on div "All Delivery Routes" at bounding box center [268, 37] width 488 height 7
click at [480, 33] on section "All Delivery Routes Delivery Route ID 20250924-002 Manifest: 3330260008716847 D…" at bounding box center [268, 181] width 488 height 305
click at [390, 35] on div "All Delivery Routes" at bounding box center [268, 37] width 488 height 7
click at [493, 53] on link "Print" at bounding box center [490, 51] width 44 height 11
click at [276, 33] on strong "Dispensations for all purchases were also successfully recorded in the MMUR!" at bounding box center [266, 34] width 64 height 15
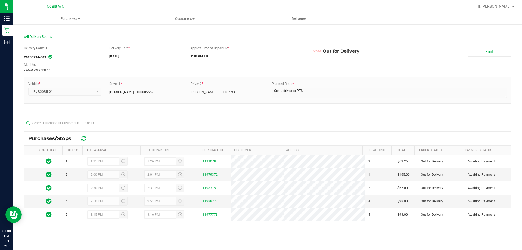
click at [387, 50] on div "Undo Out for Delivery" at bounding box center [385, 51] width 155 height 11
click at [389, 52] on div "Undo Out for Delivery" at bounding box center [385, 51] width 155 height 11
click at [433, 56] on div "Undo Out for Delivery" at bounding box center [385, 51] width 155 height 11
click at [363, 36] on div "All Delivery Routes" at bounding box center [268, 37] width 488 height 7
click at [401, 48] on div "Undo Out for Delivery" at bounding box center [385, 51] width 155 height 11
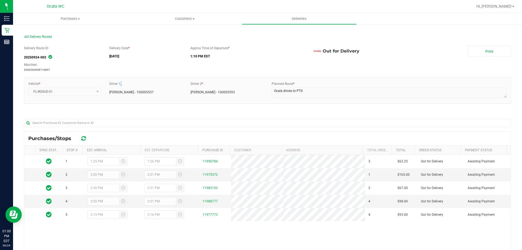
click at [122, 83] on span "*" at bounding box center [121, 84] width 1 height 4
click at [148, 72] on div "Delivery Route ID 20250924-002 Manifest: 3330260008716847 Delivery Date * 09/24…" at bounding box center [268, 186] width 488 height 288
drag, startPoint x: 136, startPoint y: 85, endPoint x: 105, endPoint y: 83, distance: 31.0
click at [105, 83] on div "Driver 1 * Nicolette Rigsby - 100005557" at bounding box center [145, 87] width 81 height 13
click at [170, 64] on div "Delivery Route ID 20250924-002 Manifest: 3330260008716847 Delivery Date * 09/24…" at bounding box center [268, 59] width 488 height 26
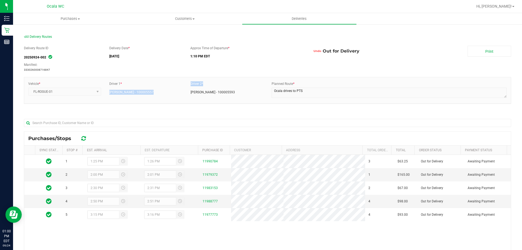
drag, startPoint x: 199, startPoint y: 82, endPoint x: 181, endPoint y: 80, distance: 18.4
click at [171, 79] on div "Vehicle * FL-ROGUE-01 Driver 1 * Nicolette Rigsby - 100005557 Driver 2 * Elijah…" at bounding box center [267, 90] width 487 height 26
click at [272, 73] on div "Delivery Route ID 20250924-002 Manifest: 3330260008716847 Delivery Date * 09/24…" at bounding box center [268, 186] width 488 height 288
drag, startPoint x: 211, startPoint y: 91, endPoint x: 177, endPoint y: 90, distance: 33.3
click at [177, 90] on div "Vehicle * FL-ROGUE-01 Driver 1 * Nicolette Rigsby - 100005557 Driver 2 * Elijah…" at bounding box center [267, 90] width 487 height 18
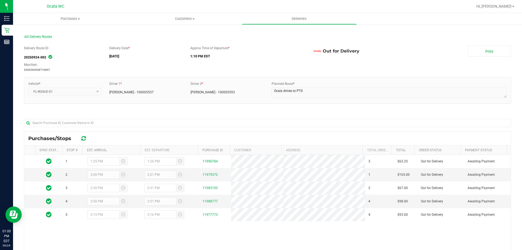
click at [265, 59] on div "Approx Time of Departure * 1:10 PM EDT" at bounding box center [247, 53] width 122 height 15
drag, startPoint x: 106, startPoint y: 33, endPoint x: 33, endPoint y: 37, distance: 72.7
click at [104, 33] on section "All Delivery Routes Delivery Route ID 20250924-002 Manifest: 3330260008716847 D…" at bounding box center [268, 181] width 488 height 305
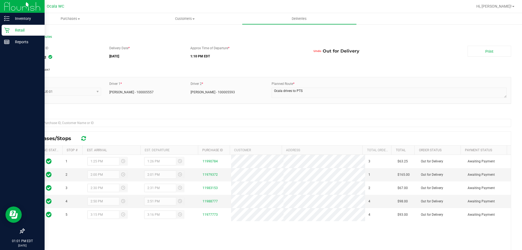
click at [3, 5] on div at bounding box center [22, 6] width 45 height 13
click at [7, 5] on img at bounding box center [22, 6] width 36 height 13
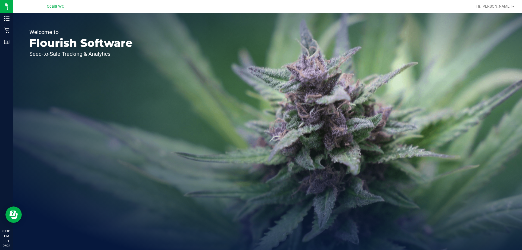
click at [313, 36] on div "Welcome to Flourish Software Seed-to-Sale Tracking & Analytics" at bounding box center [267, 131] width 509 height 237
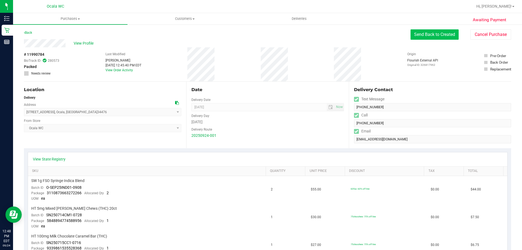
click at [437, 35] on button "Send Back to Created" at bounding box center [435, 34] width 48 height 10
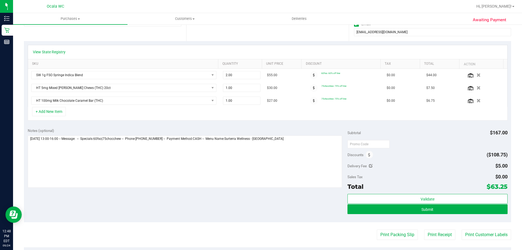
scroll to position [109, 0]
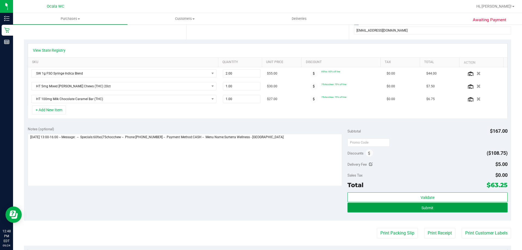
click at [451, 206] on button "Submit" at bounding box center [428, 208] width 160 height 10
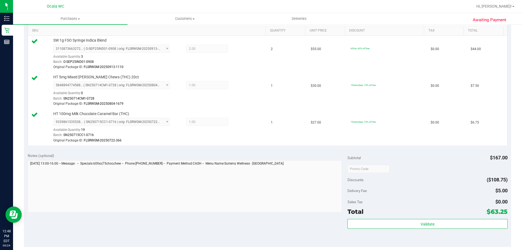
scroll to position [163, 0]
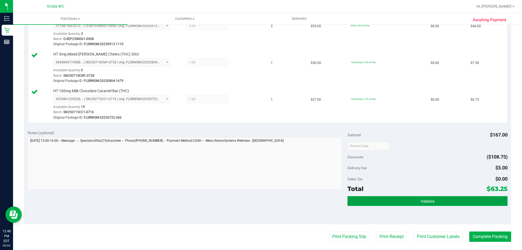
click at [439, 199] on button "Validate" at bounding box center [428, 201] width 160 height 10
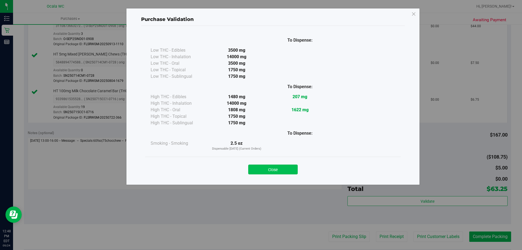
click at [291, 171] on button "Close" at bounding box center [273, 170] width 50 height 10
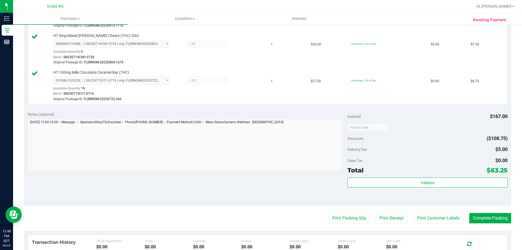
scroll to position [190, 0]
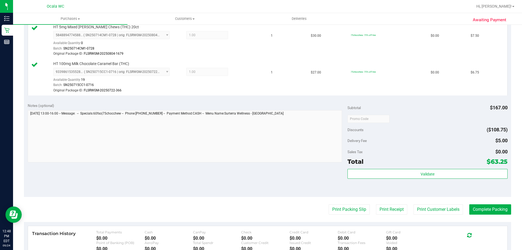
click at [461, 190] on div "Validate" at bounding box center [428, 181] width 160 height 24
click at [479, 210] on button "Complete Packing" at bounding box center [491, 209] width 42 height 10
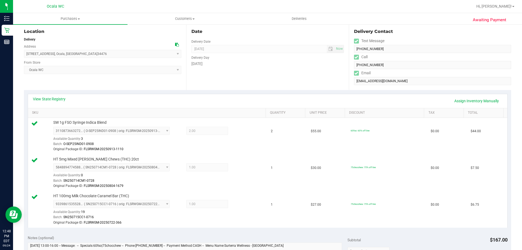
scroll to position [57, 0]
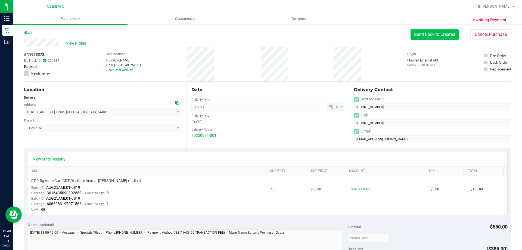
click at [444, 35] on button "Send Back to Created" at bounding box center [435, 34] width 48 height 10
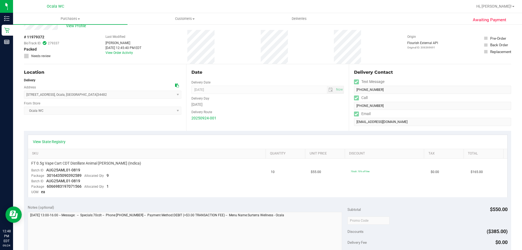
scroll to position [27, 0]
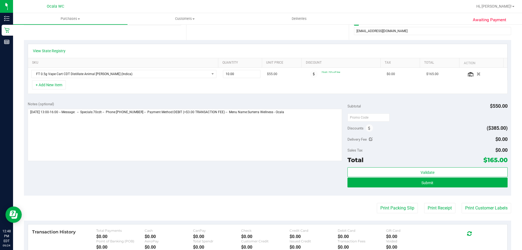
scroll to position [109, 0]
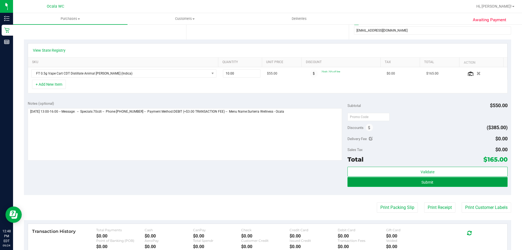
click at [442, 181] on button "Submit" at bounding box center [428, 182] width 160 height 10
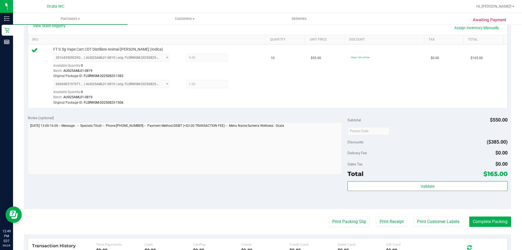
scroll to position [136, 0]
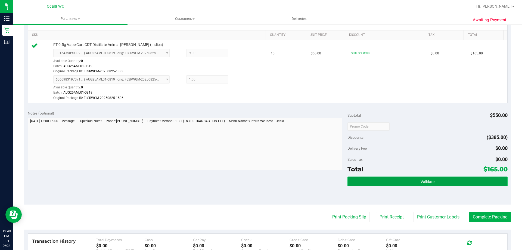
click at [439, 181] on button "Validate" at bounding box center [428, 182] width 160 height 10
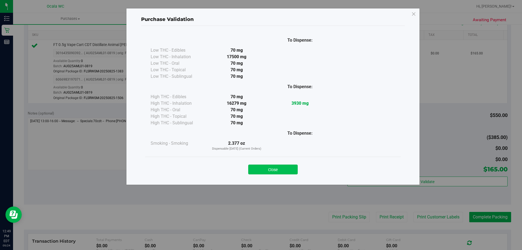
click at [282, 170] on button "Close" at bounding box center [273, 170] width 50 height 10
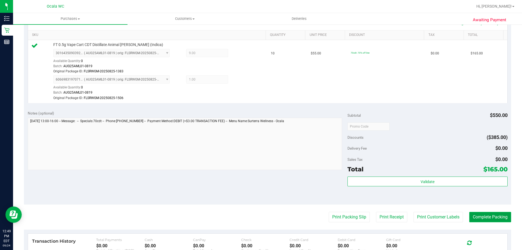
click at [495, 217] on button "Complete Packing" at bounding box center [491, 217] width 42 height 10
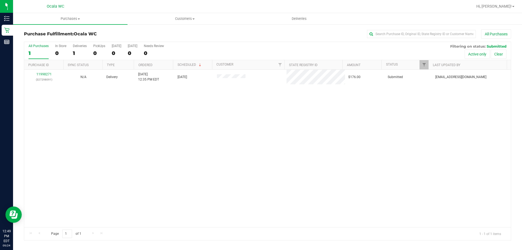
click at [148, 35] on h3 "Purchase Fulfillment: Ocala WC" at bounding box center [105, 34] width 162 height 5
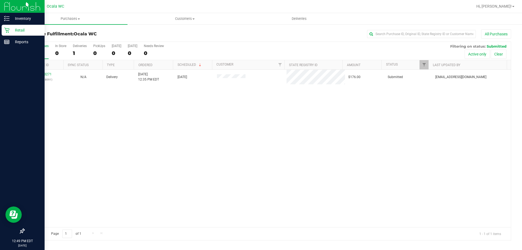
click at [10, 29] on p "Retail" at bounding box center [26, 30] width 33 height 7
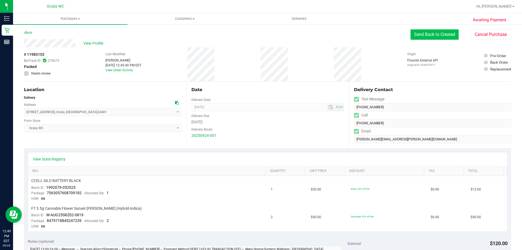
click at [435, 33] on button "Send Back to Created" at bounding box center [435, 34] width 48 height 10
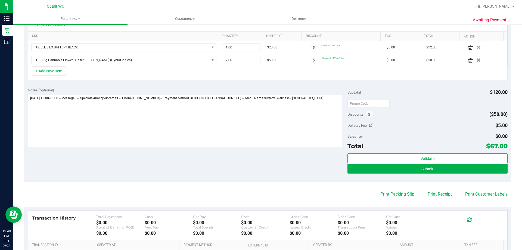
scroll to position [136, 0]
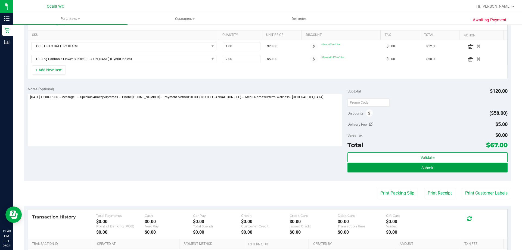
click at [449, 170] on button "Submit" at bounding box center [428, 168] width 160 height 10
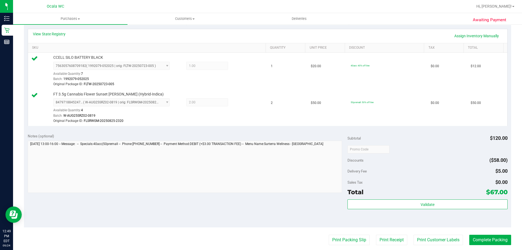
scroll to position [136, 0]
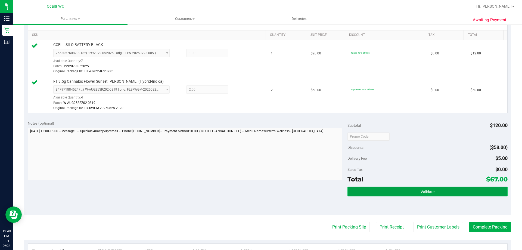
click at [416, 190] on button "Validate" at bounding box center [428, 192] width 160 height 10
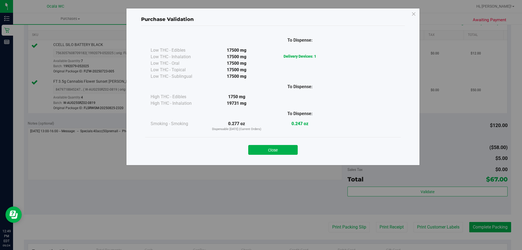
click at [278, 144] on div "Close" at bounding box center [273, 148] width 248 height 14
click at [295, 153] on button "Close" at bounding box center [273, 150] width 50 height 10
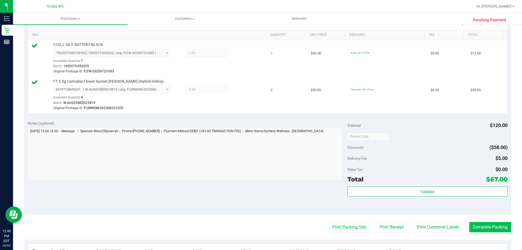
drag, startPoint x: 508, startPoint y: 227, endPoint x: 502, endPoint y: 226, distance: 6.2
click at [508, 227] on div "Awaiting Payment Back Edit Purchase Cancel Purchase View Profile # 11983153 Bio…" at bounding box center [267, 120] width 509 height 464
click at [502, 226] on button "Complete Packing" at bounding box center [491, 227] width 42 height 10
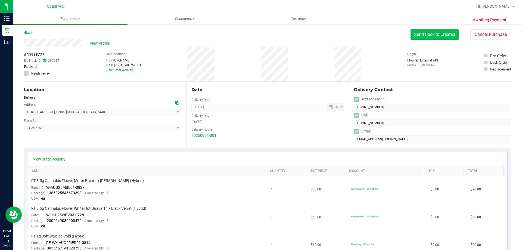
click at [427, 33] on button "Send Back to Created" at bounding box center [435, 34] width 48 height 10
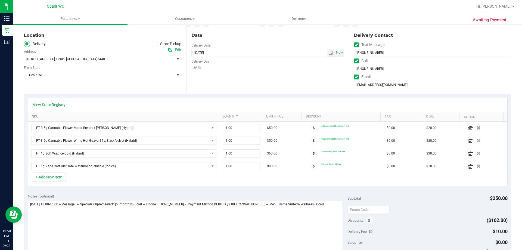
scroll to position [109, 0]
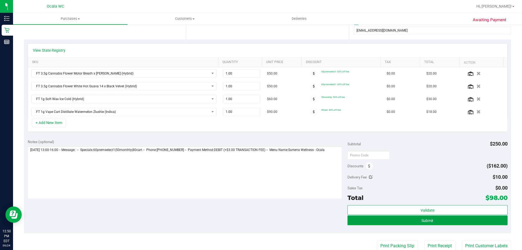
click at [434, 219] on button "Submit" at bounding box center [428, 221] width 160 height 10
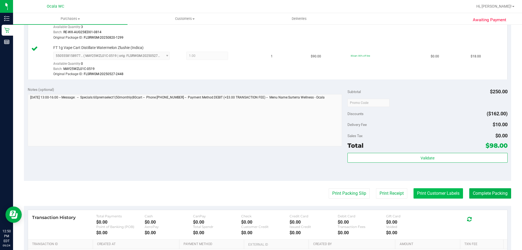
scroll to position [245, 0]
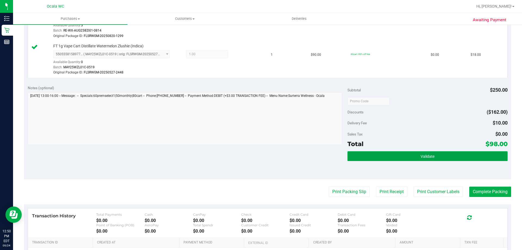
click at [447, 153] on button "Validate" at bounding box center [428, 156] width 160 height 10
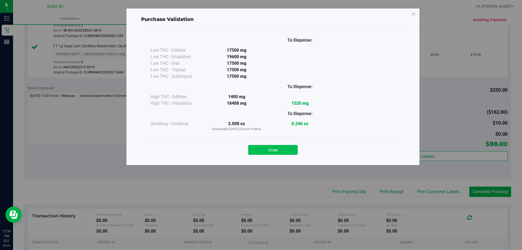
click at [284, 154] on button "Close" at bounding box center [273, 150] width 50 height 10
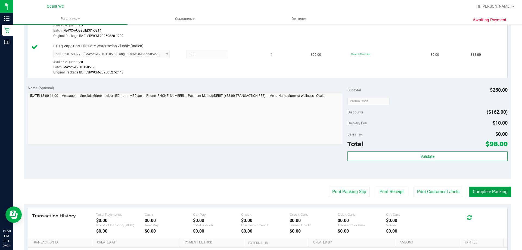
click at [483, 191] on button "Complete Packing" at bounding box center [491, 192] width 42 height 10
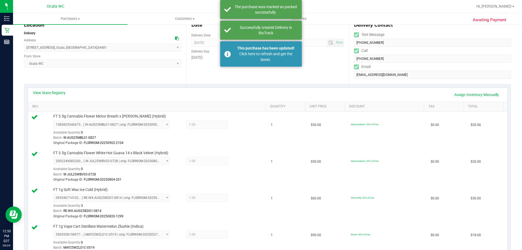
scroll to position [54, 0]
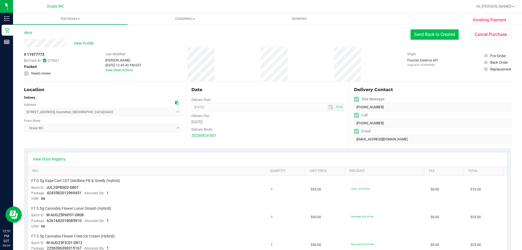
click at [430, 37] on button "Send Back to Created" at bounding box center [435, 34] width 48 height 10
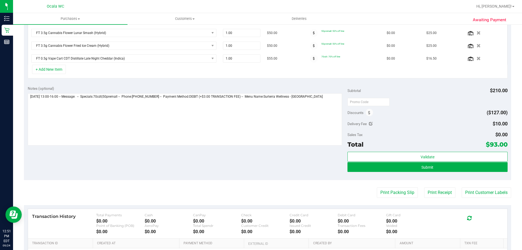
scroll to position [163, 0]
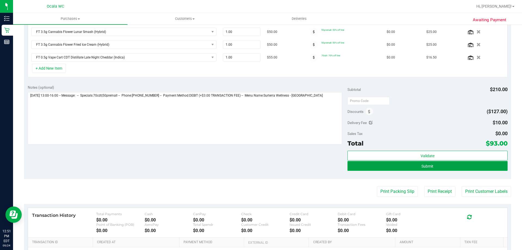
click at [439, 163] on button "Submit" at bounding box center [428, 166] width 160 height 10
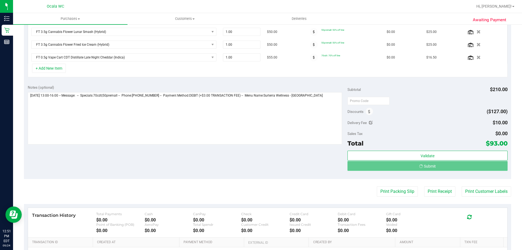
scroll to position [155, 0]
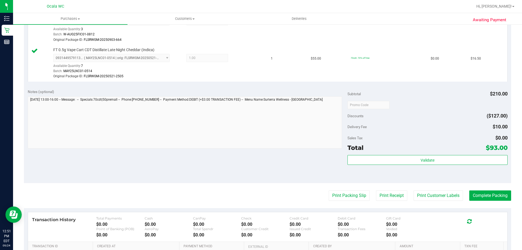
scroll to position [312, 0]
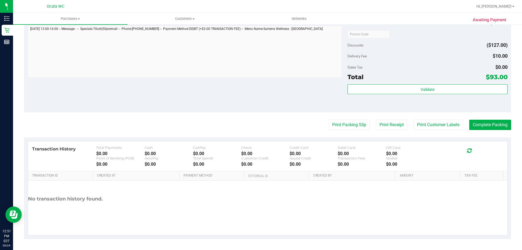
click at [435, 106] on div "Validate" at bounding box center [428, 96] width 160 height 24
click at [476, 126] on button "Complete Packing" at bounding box center [491, 125] width 42 height 10
